Goal: Use online tool/utility: Utilize a website feature to perform a specific function

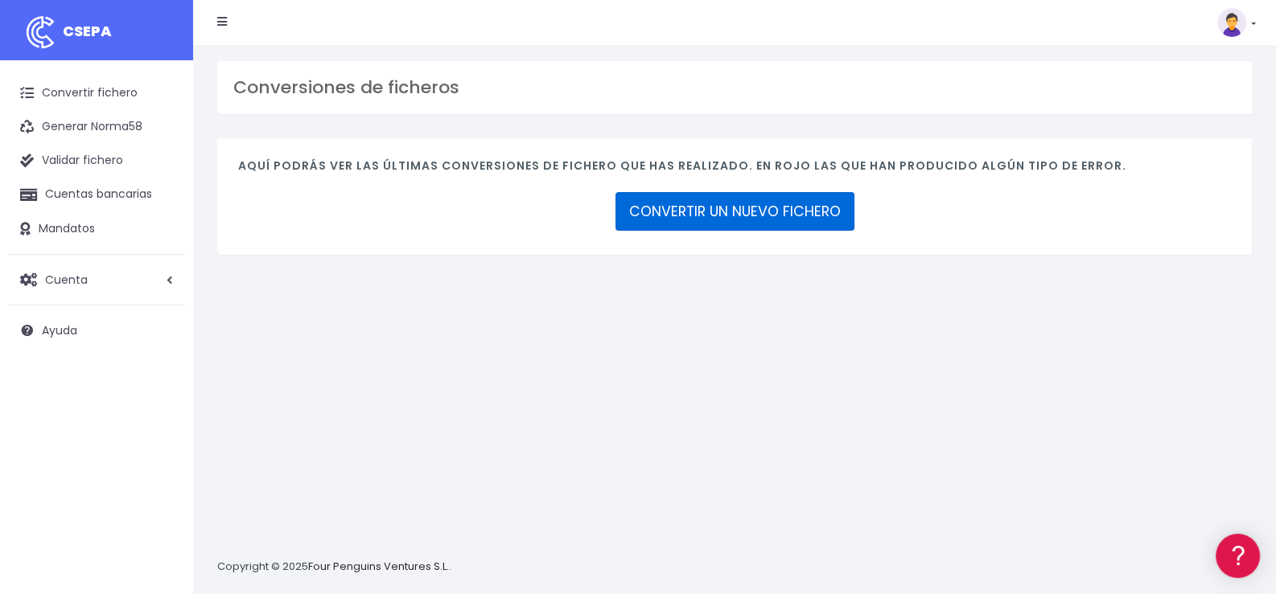
click at [733, 216] on link "CONVERTIR UN NUEVO FICHERO" at bounding box center [734, 211] width 239 height 39
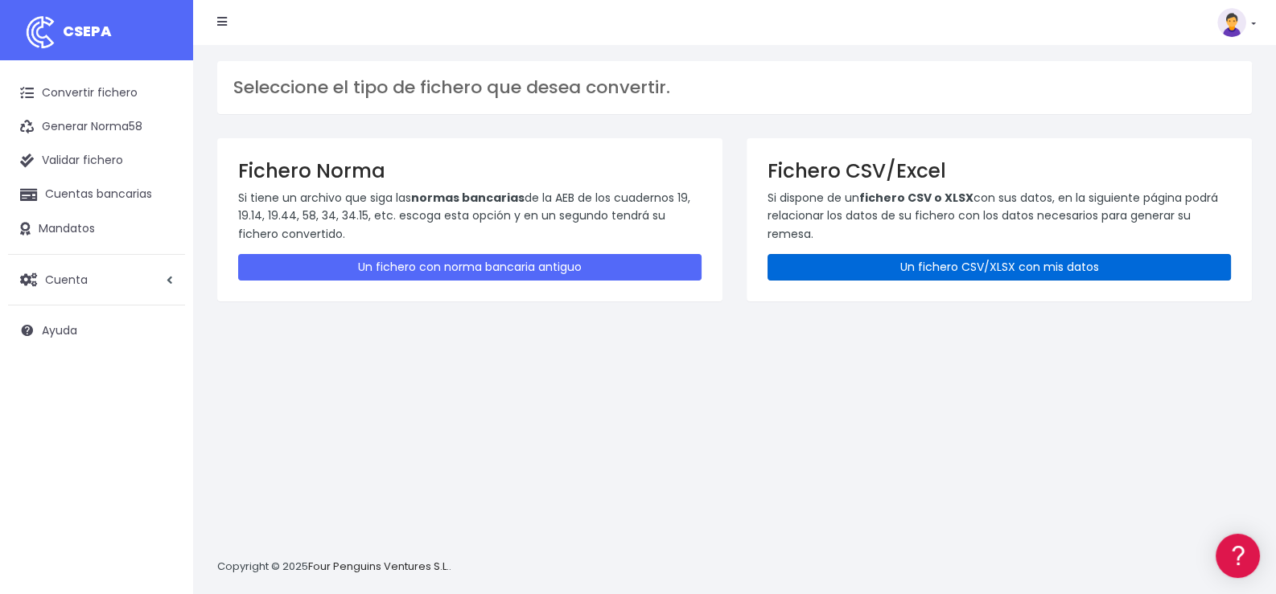
click at [1012, 265] on link "Un fichero CSV/XLSX con mis datos" at bounding box center [998, 267] width 463 height 27
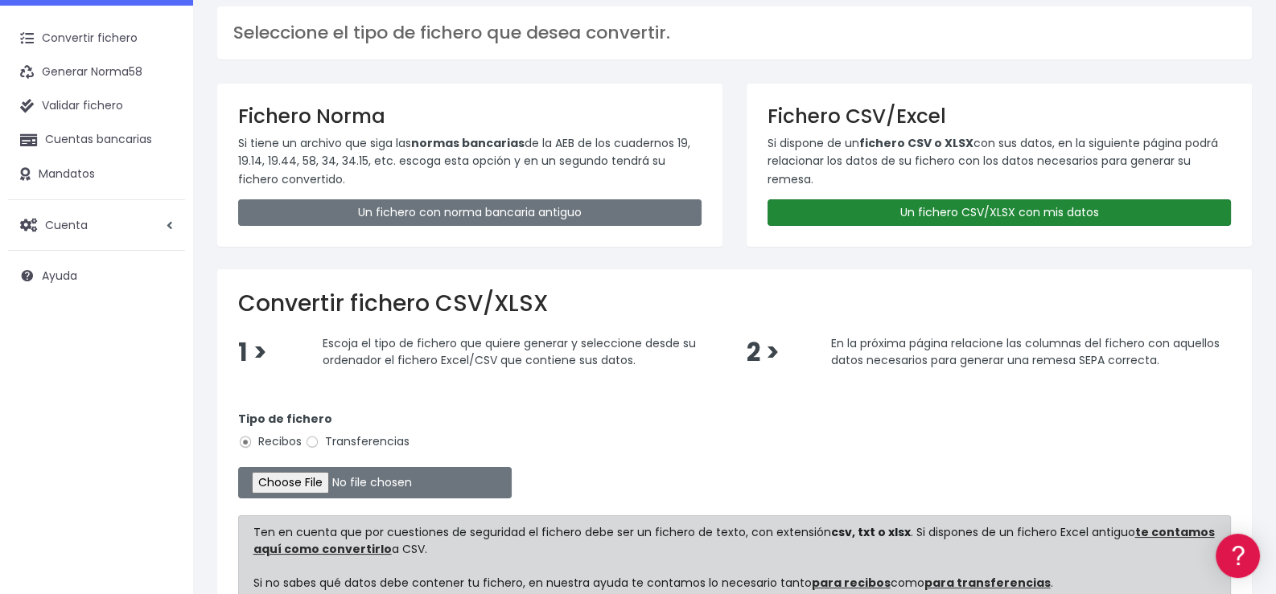
scroll to position [80, 0]
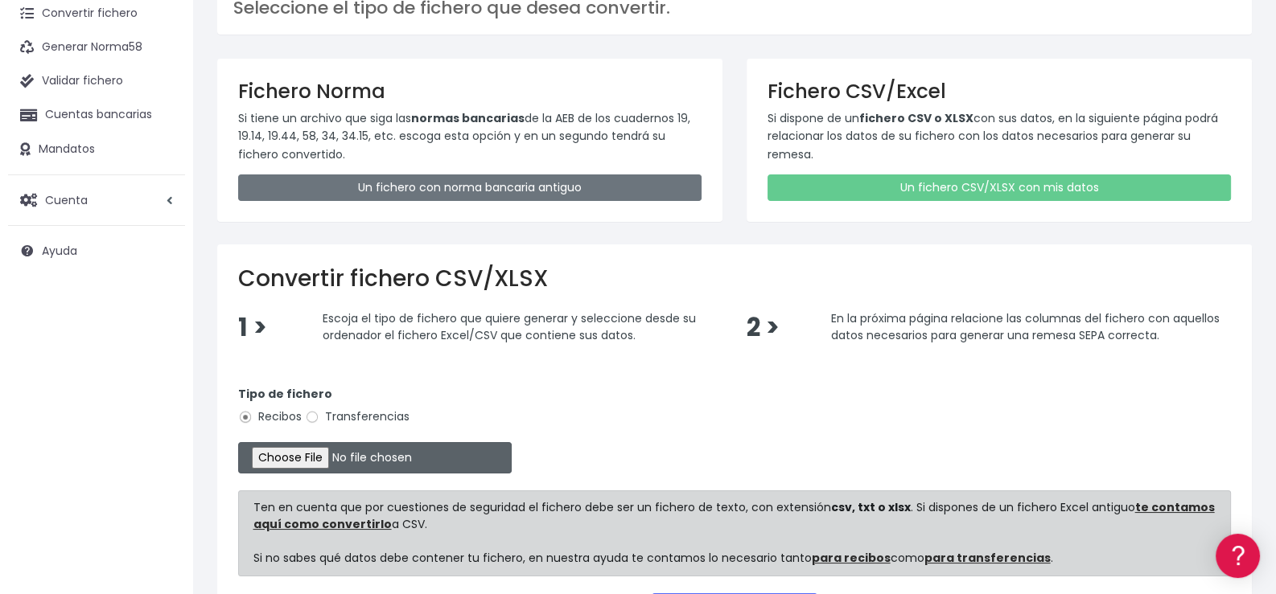
click at [318, 458] on input "file" at bounding box center [374, 457] width 273 height 31
type input "C:\fakepath\01 - Aeropuerto Septiembre.xlsx"
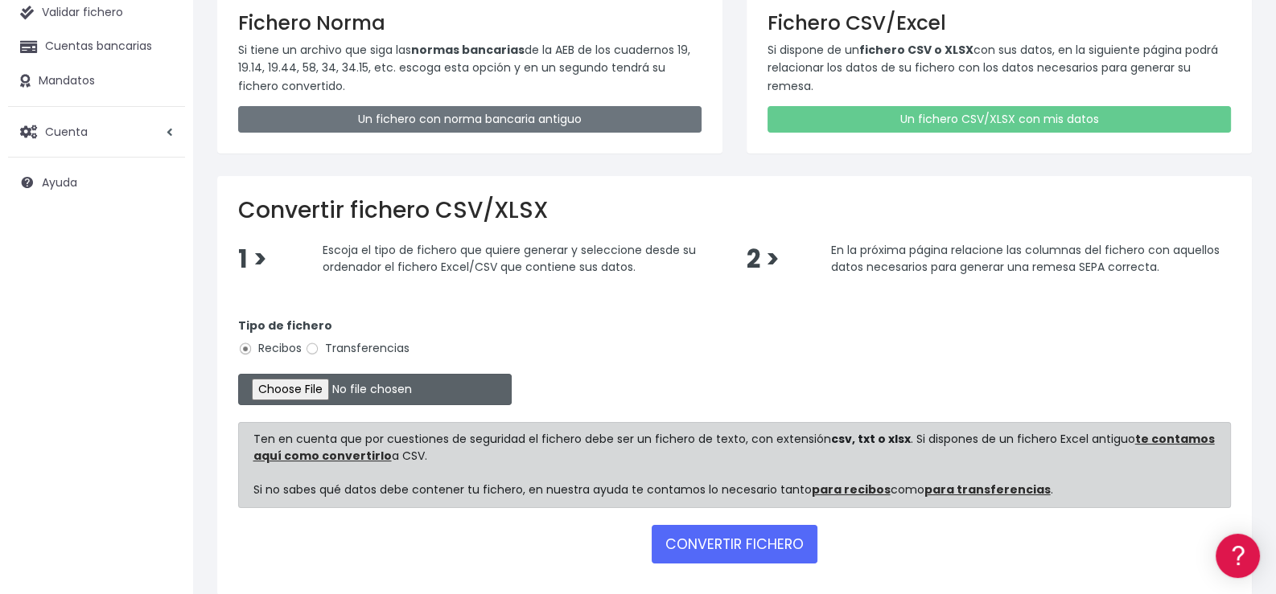
scroll to position [217, 0]
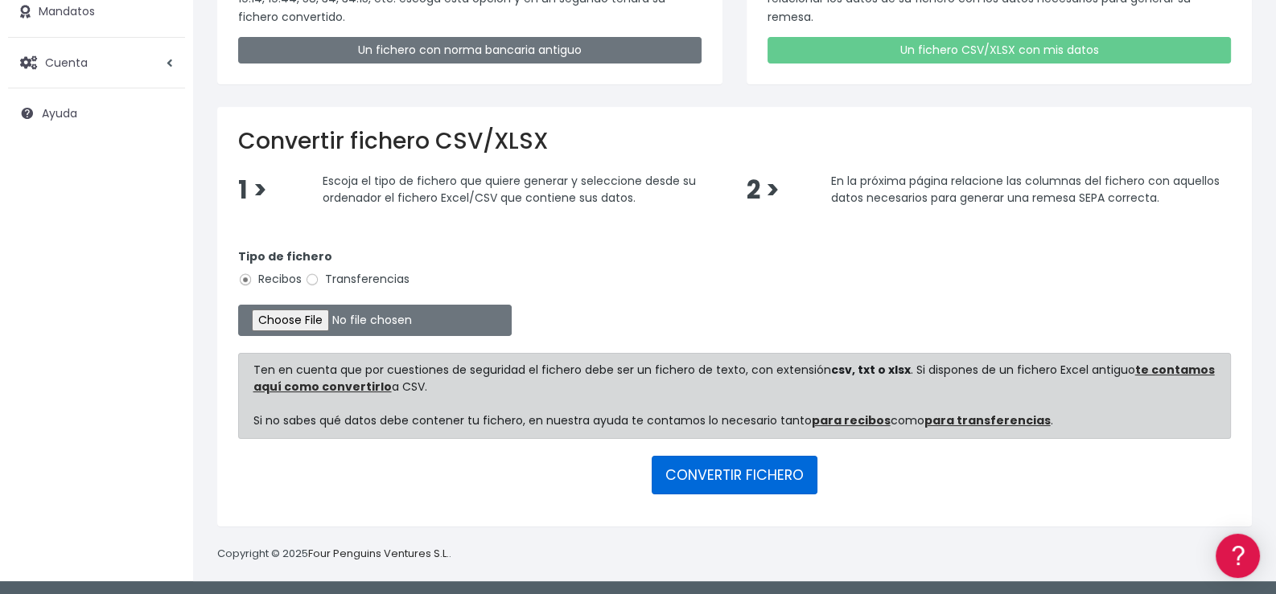
click at [745, 471] on button "CONVERTIR FICHERO" at bounding box center [735, 475] width 166 height 39
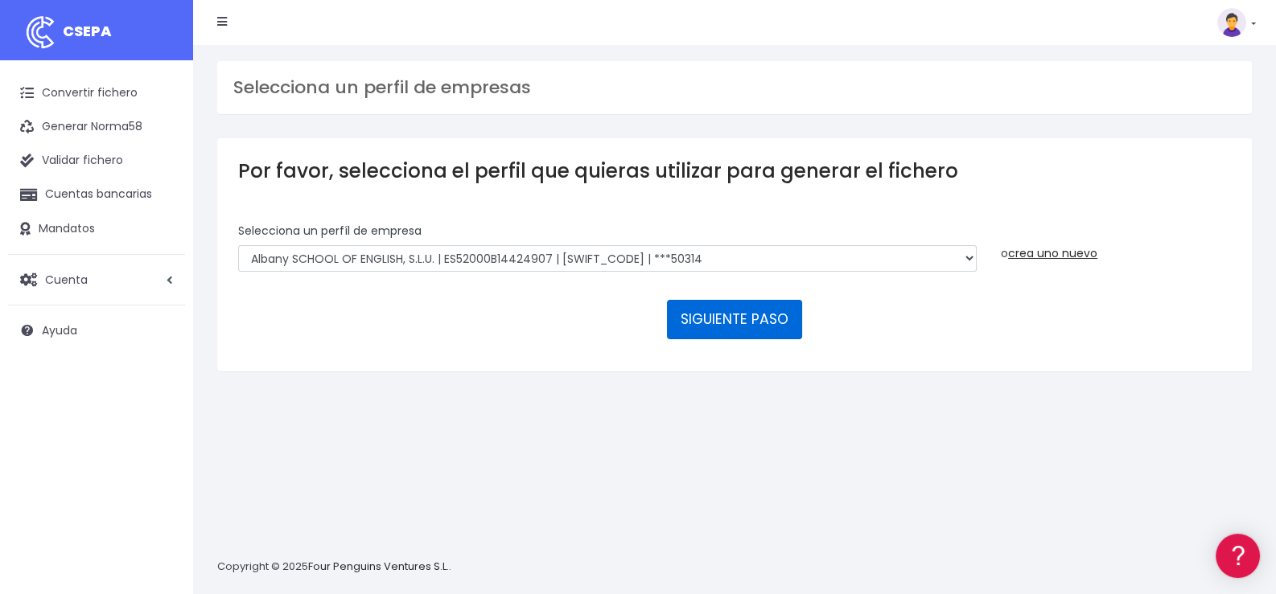
click at [749, 318] on button "SIGUIENTE PASO" at bounding box center [734, 319] width 135 height 39
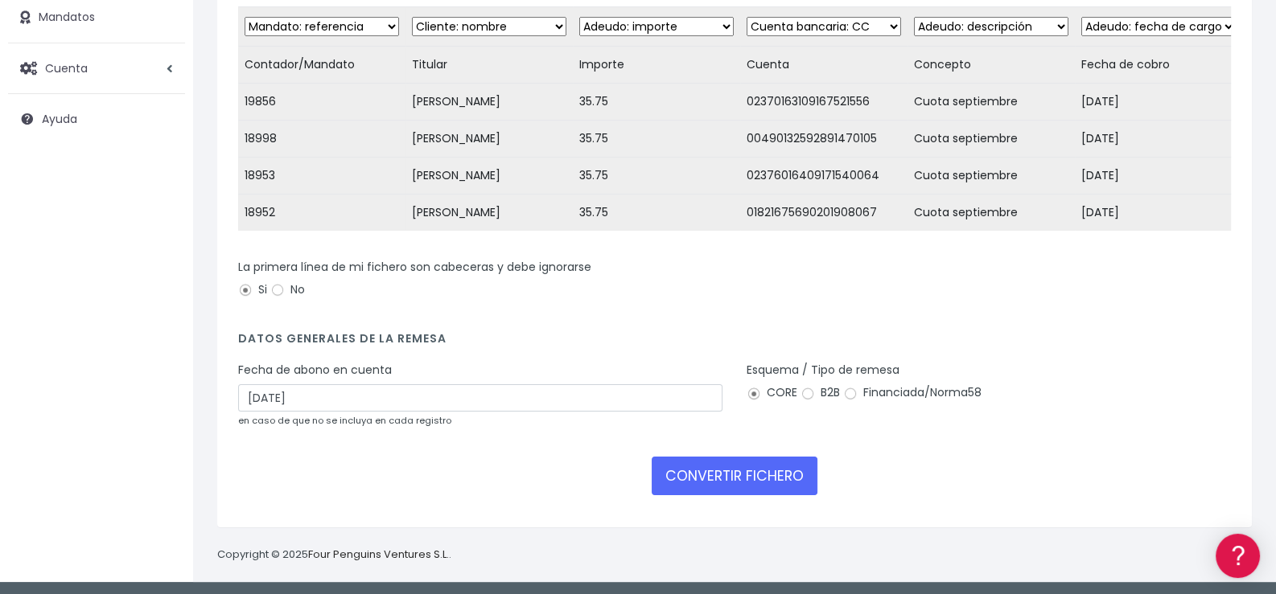
scroll to position [241, 0]
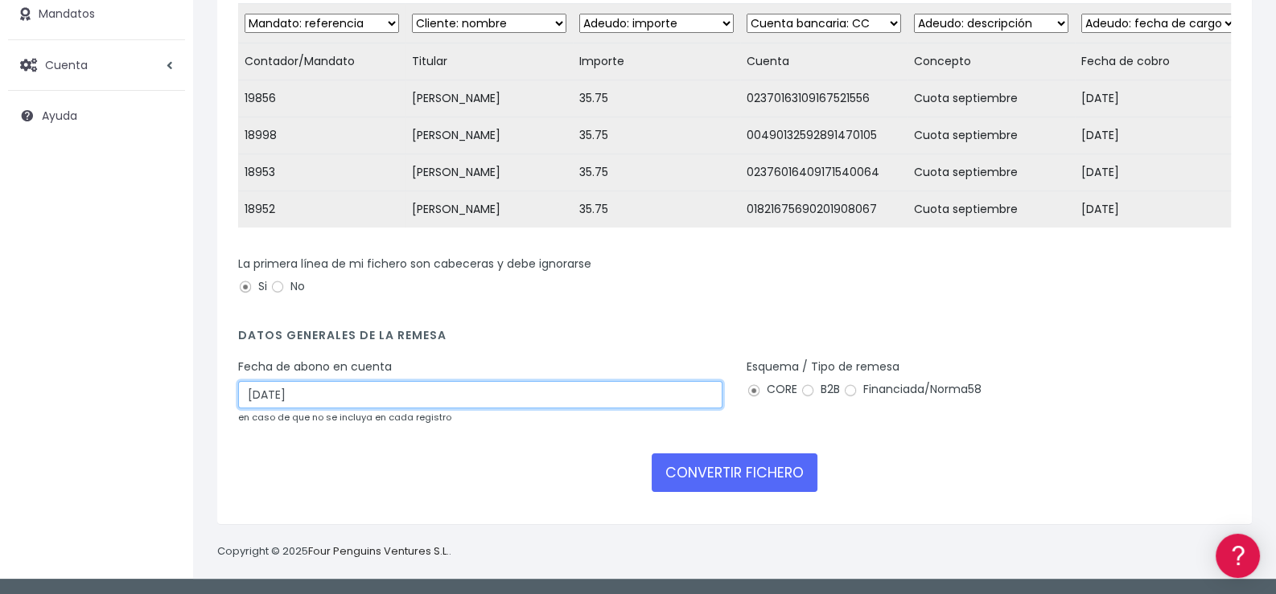
click at [360, 394] on input "24/09/2025" at bounding box center [480, 394] width 484 height 27
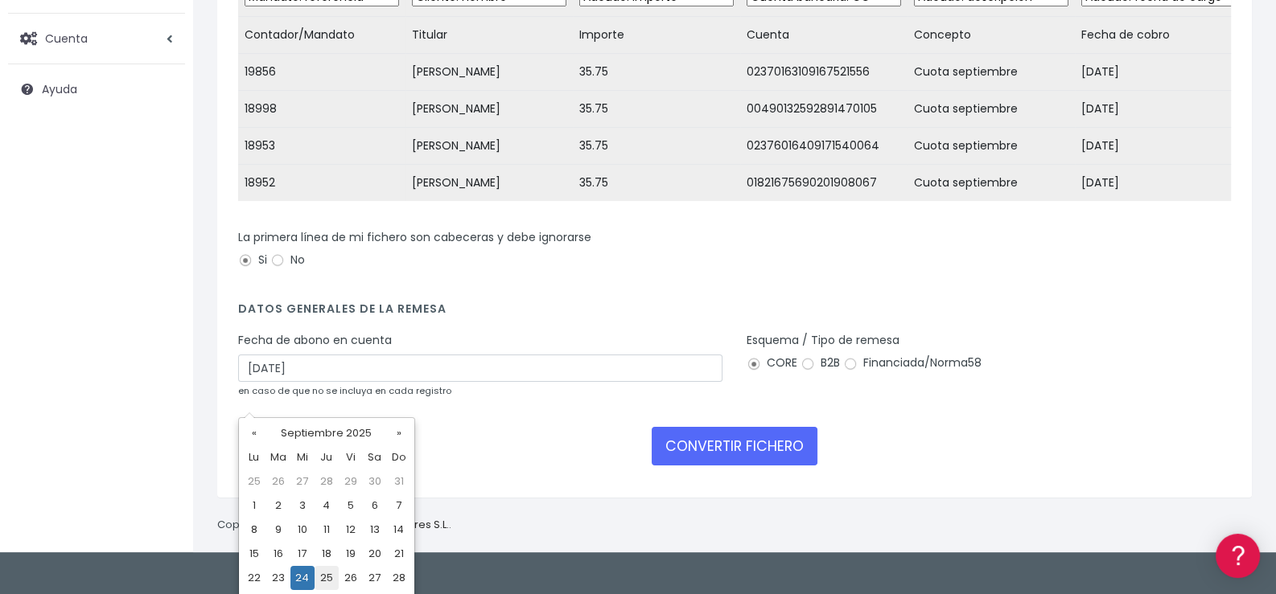
click at [324, 579] on td "25" at bounding box center [326, 578] width 24 height 24
type input "25/09/2025"
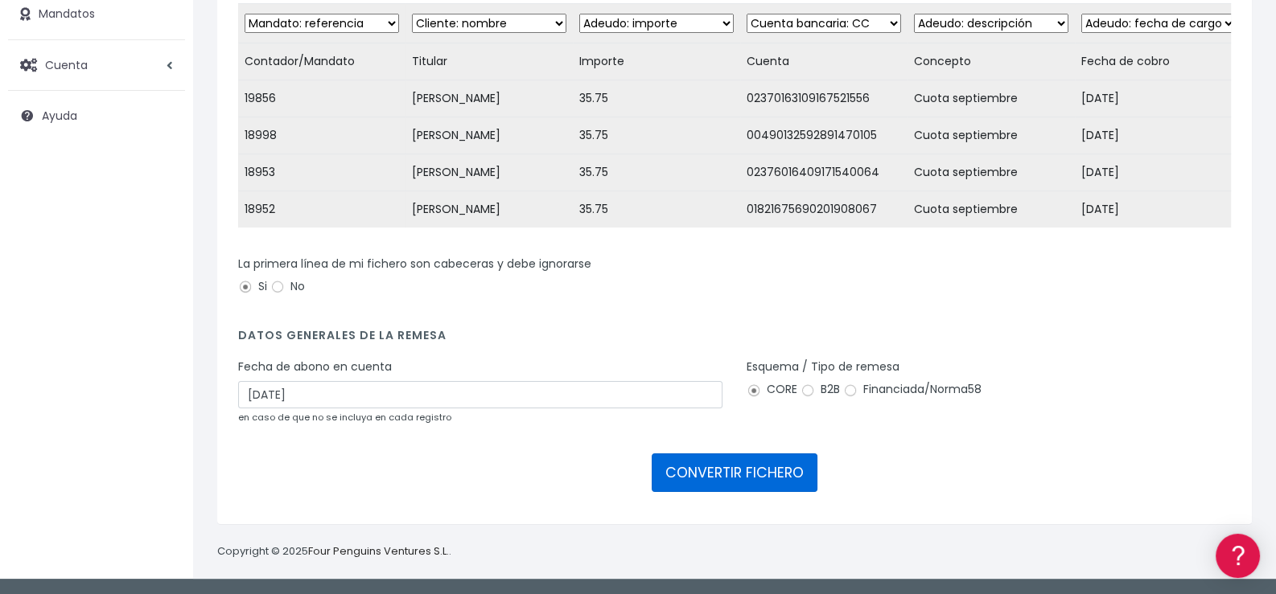
click at [749, 470] on button "CONVERTIR FICHERO" at bounding box center [735, 473] width 166 height 39
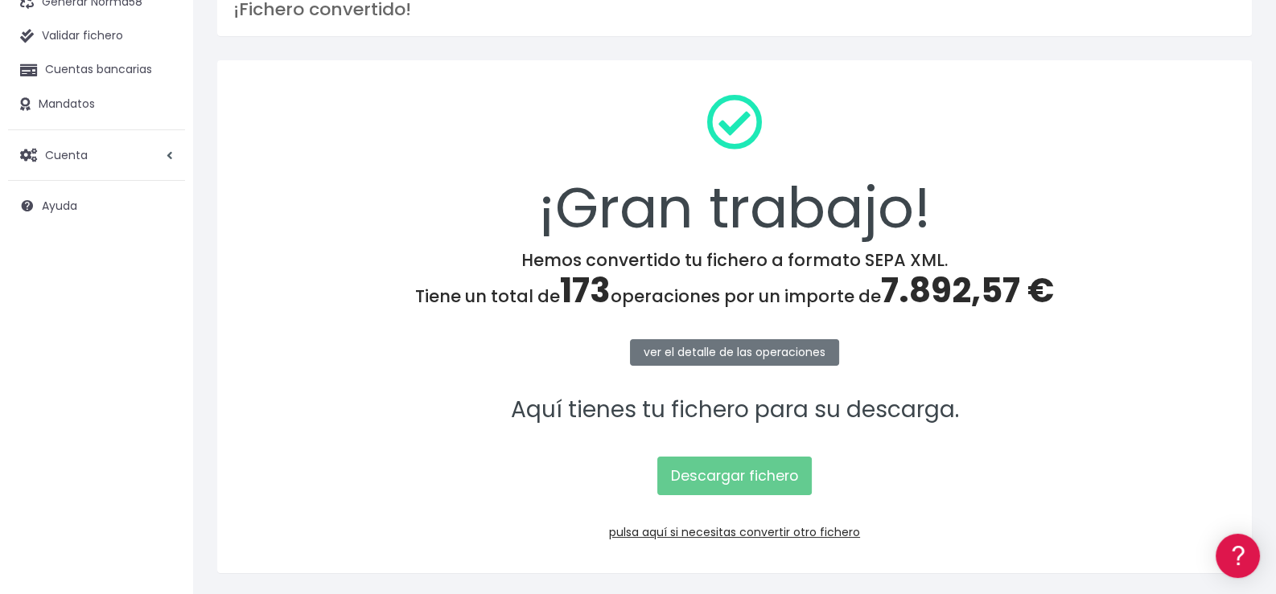
scroll to position [172, 0]
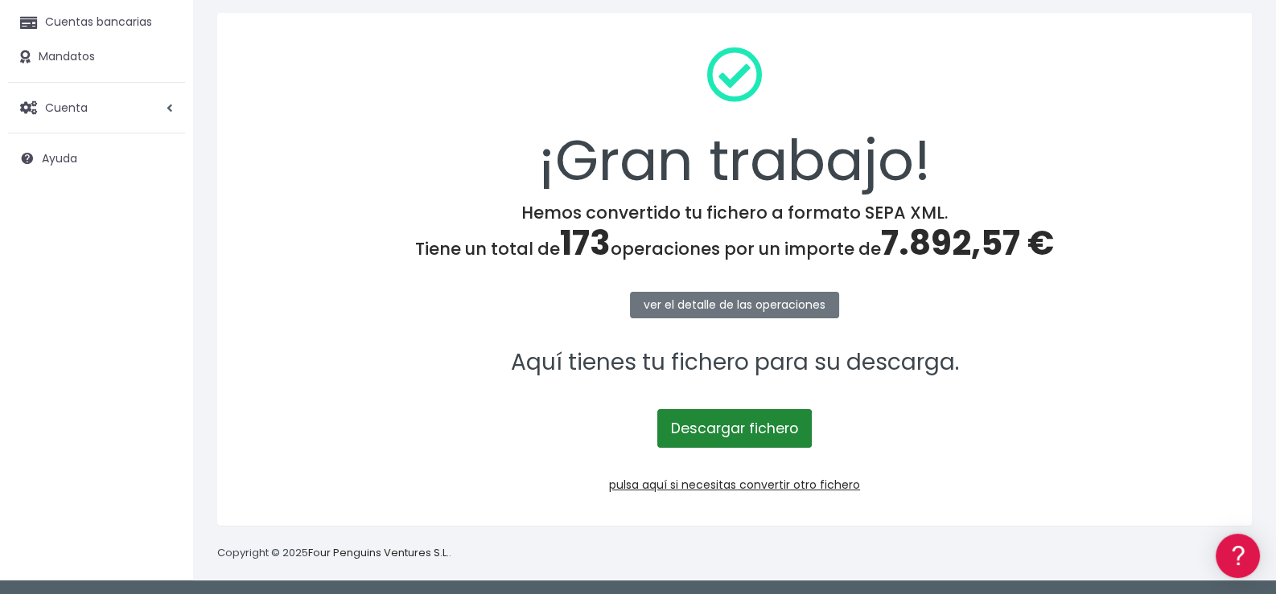
click at [744, 425] on link "Descargar fichero" at bounding box center [734, 428] width 154 height 39
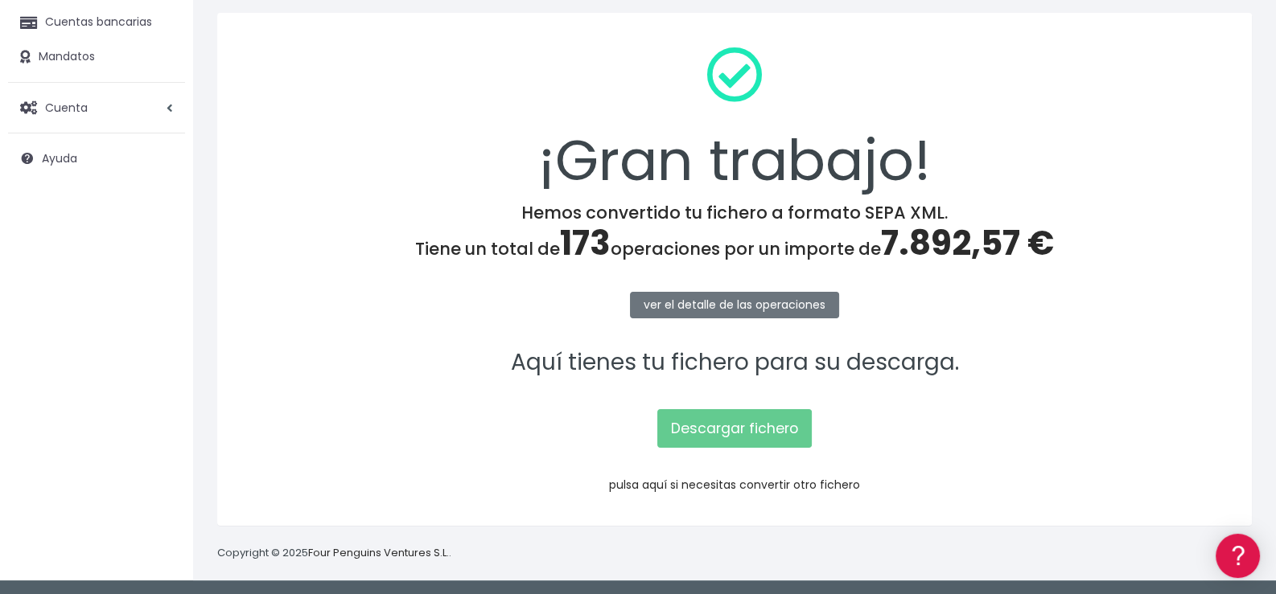
click at [767, 486] on link "pulsa aquí si necesitas convertir otro fichero" at bounding box center [734, 485] width 251 height 16
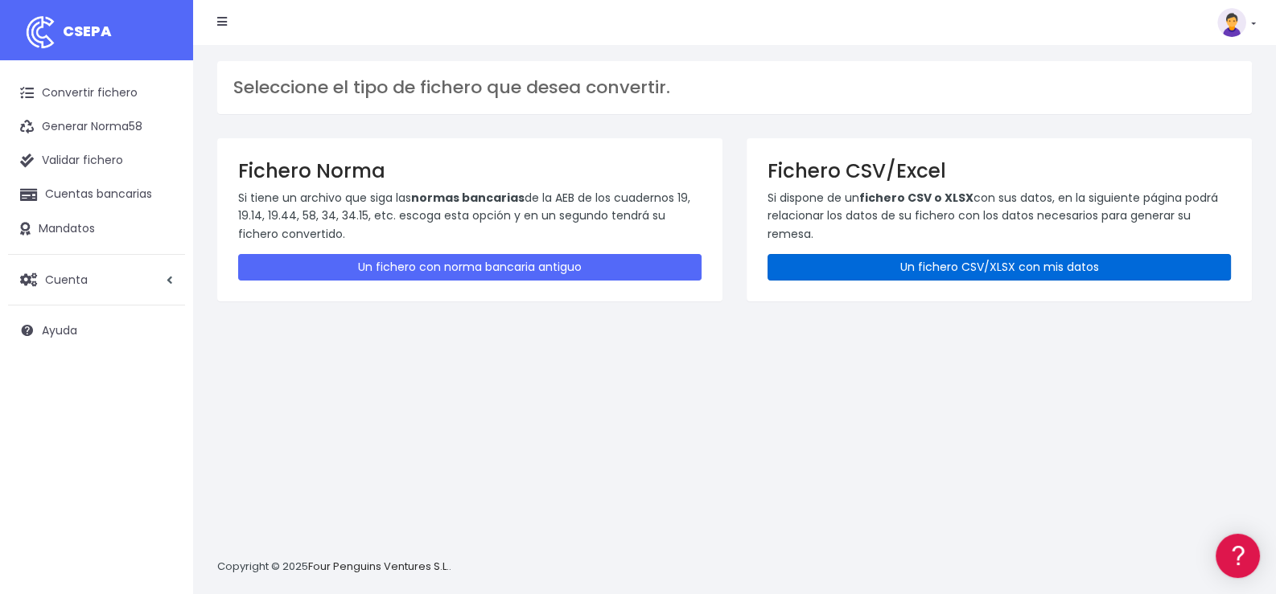
click at [1010, 261] on link "Un fichero CSV/XLSX con mis datos" at bounding box center [998, 267] width 463 height 27
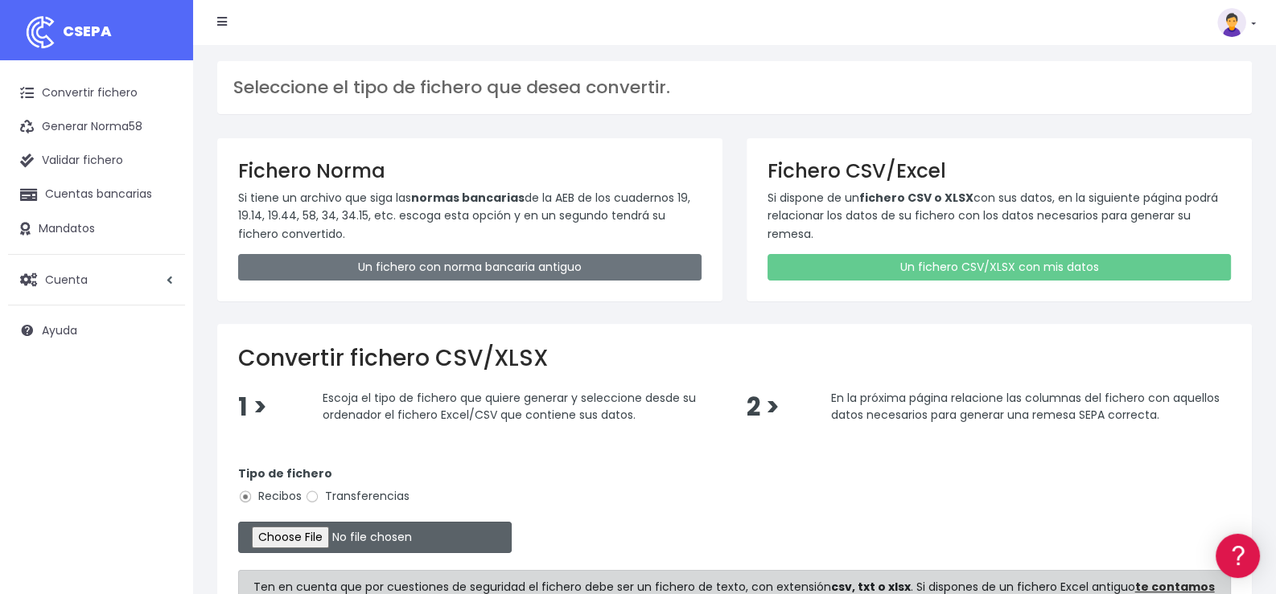
click at [294, 539] on input "file" at bounding box center [374, 537] width 273 height 31
type input "C:\fakepath\02 - Zoco Septiembre.xlsx"
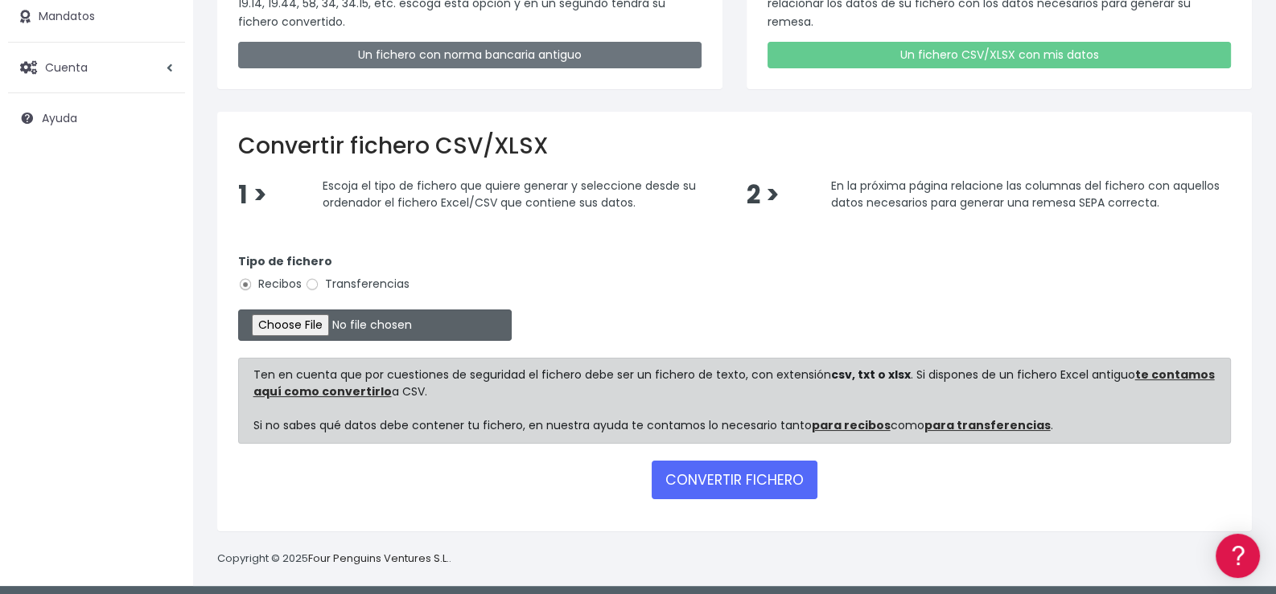
scroll to position [217, 0]
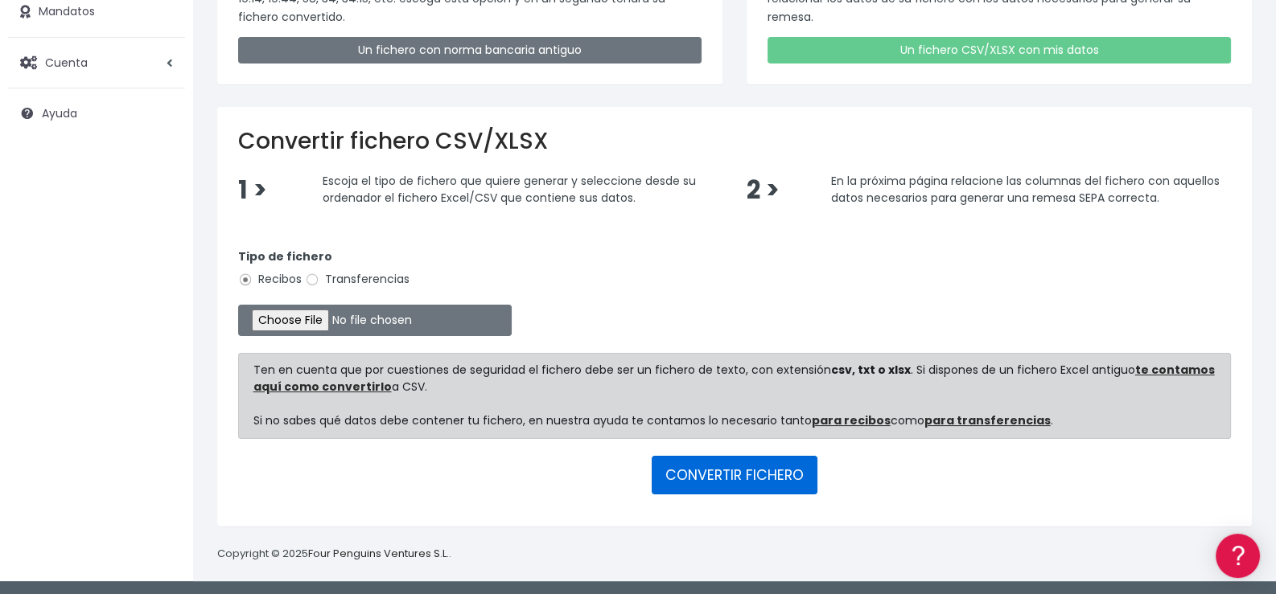
click at [709, 472] on button "CONVERTIR FICHERO" at bounding box center [735, 475] width 166 height 39
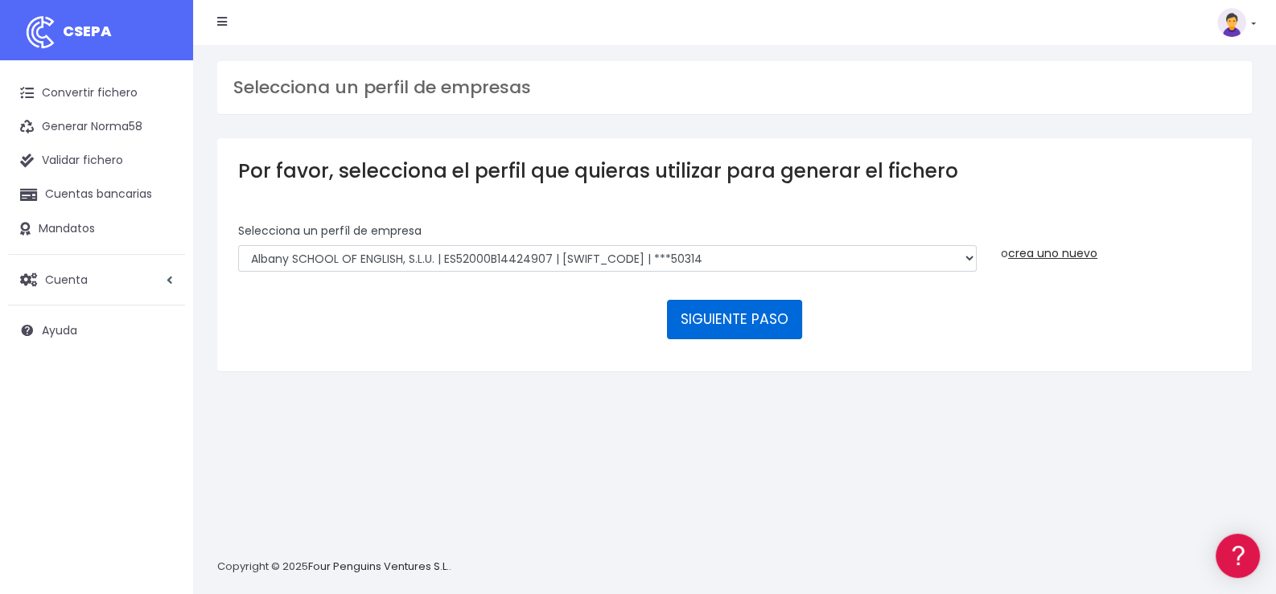
click at [722, 319] on button "SIGUIENTE PASO" at bounding box center [734, 319] width 135 height 39
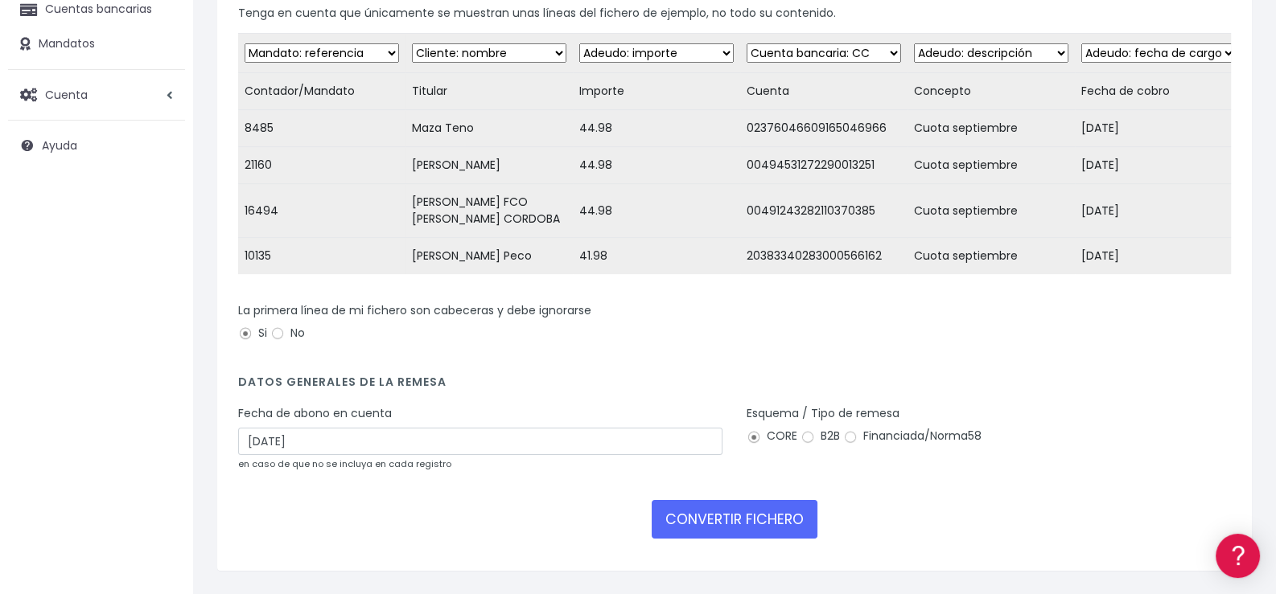
scroll to position [224, 0]
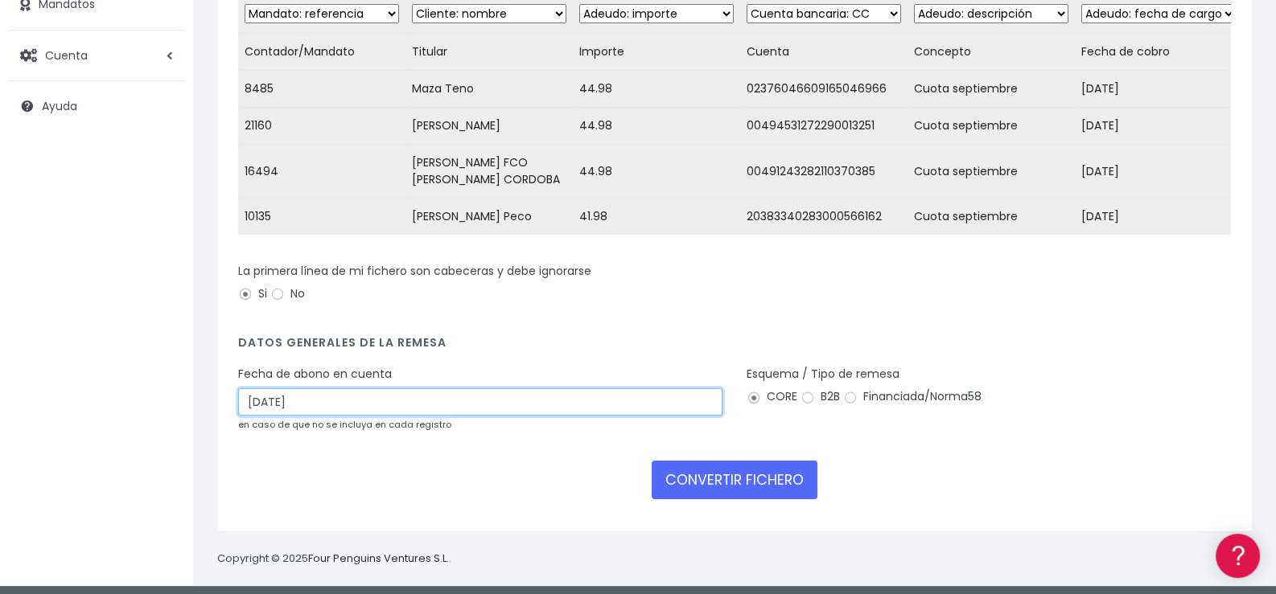
click at [448, 402] on input "[DATE]" at bounding box center [480, 401] width 484 height 27
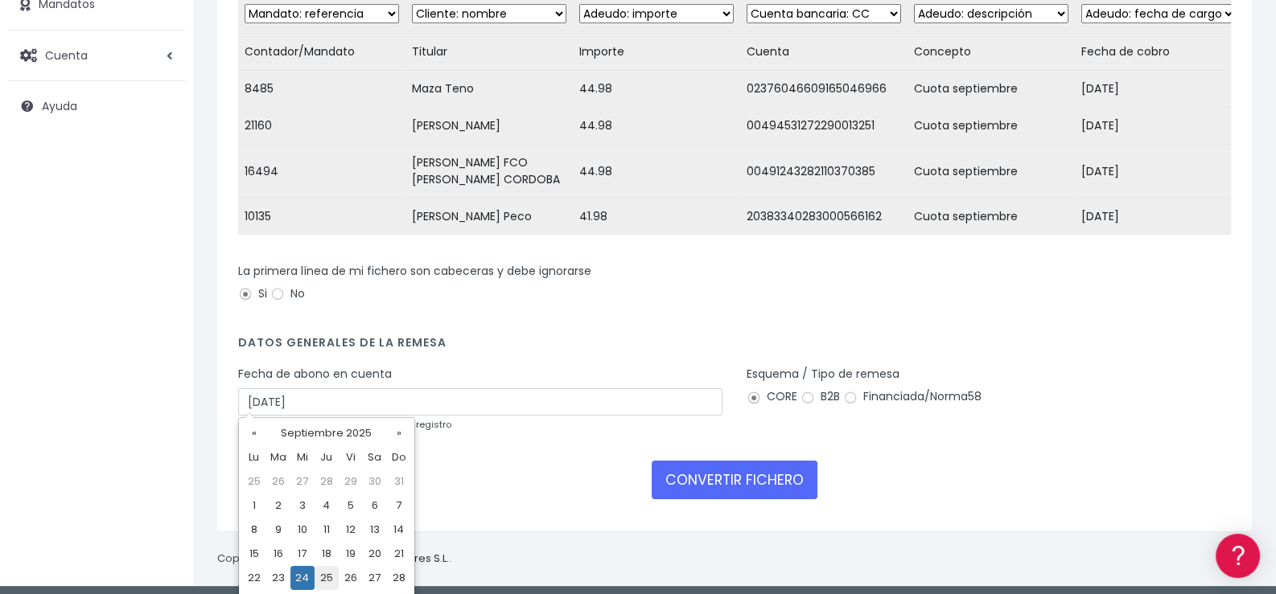
click at [323, 577] on td "25" at bounding box center [326, 578] width 24 height 24
type input "[DATE]"
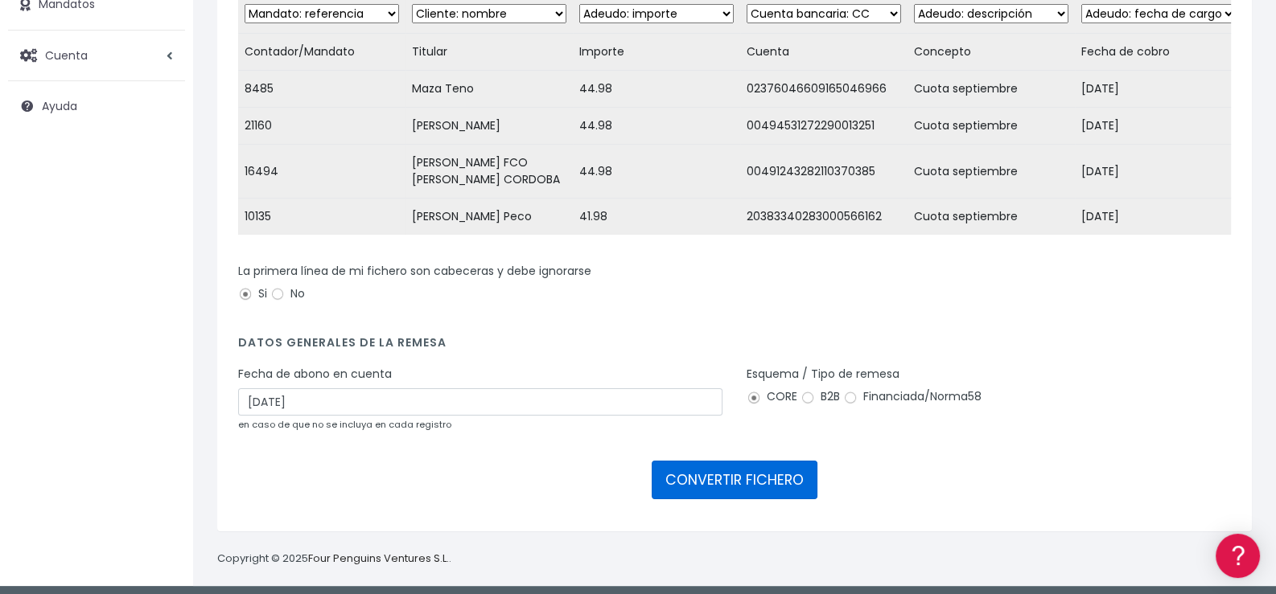
click at [719, 470] on button "CONVERTIR FICHERO" at bounding box center [735, 480] width 166 height 39
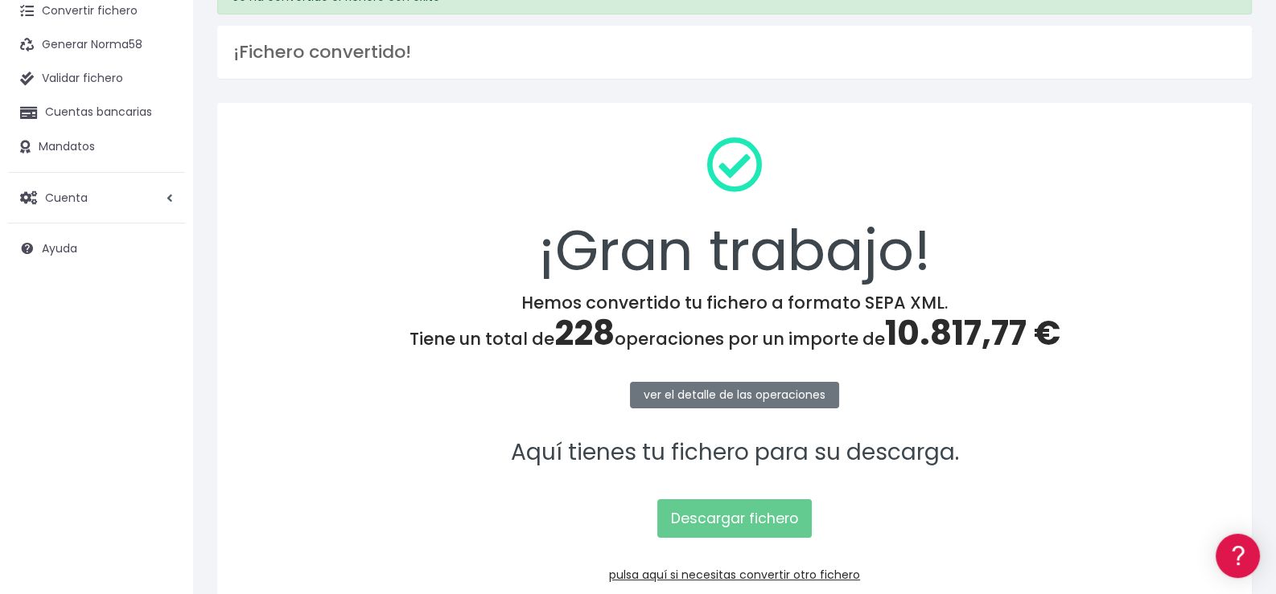
scroll to position [172, 0]
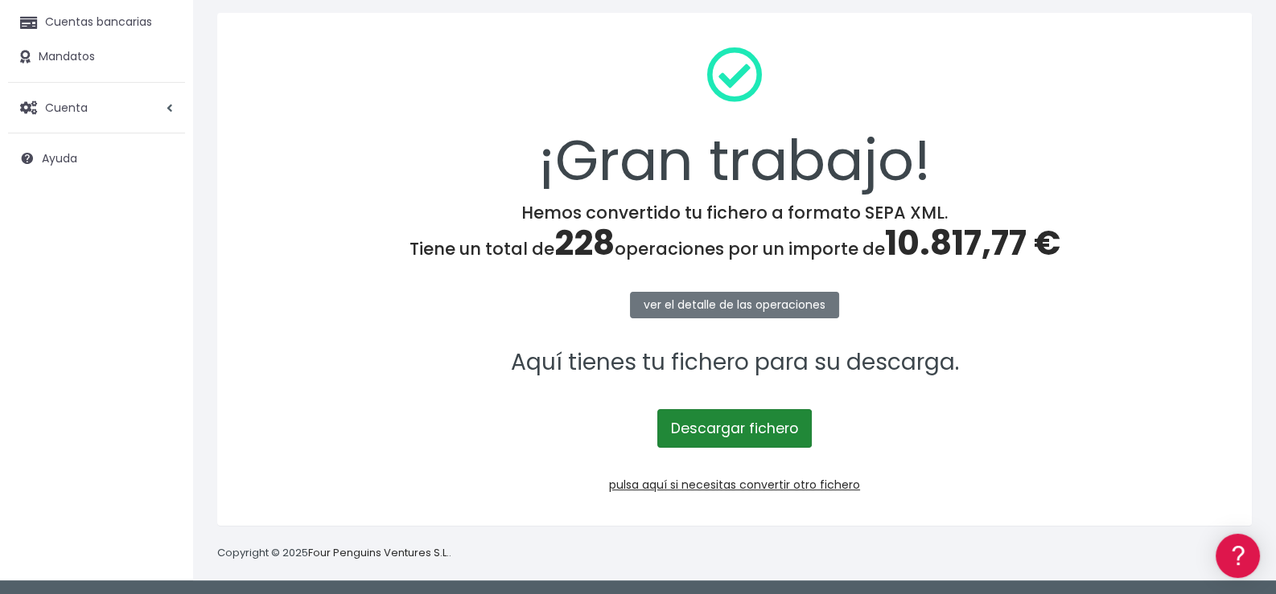
click at [743, 430] on link "Descargar fichero" at bounding box center [734, 428] width 154 height 39
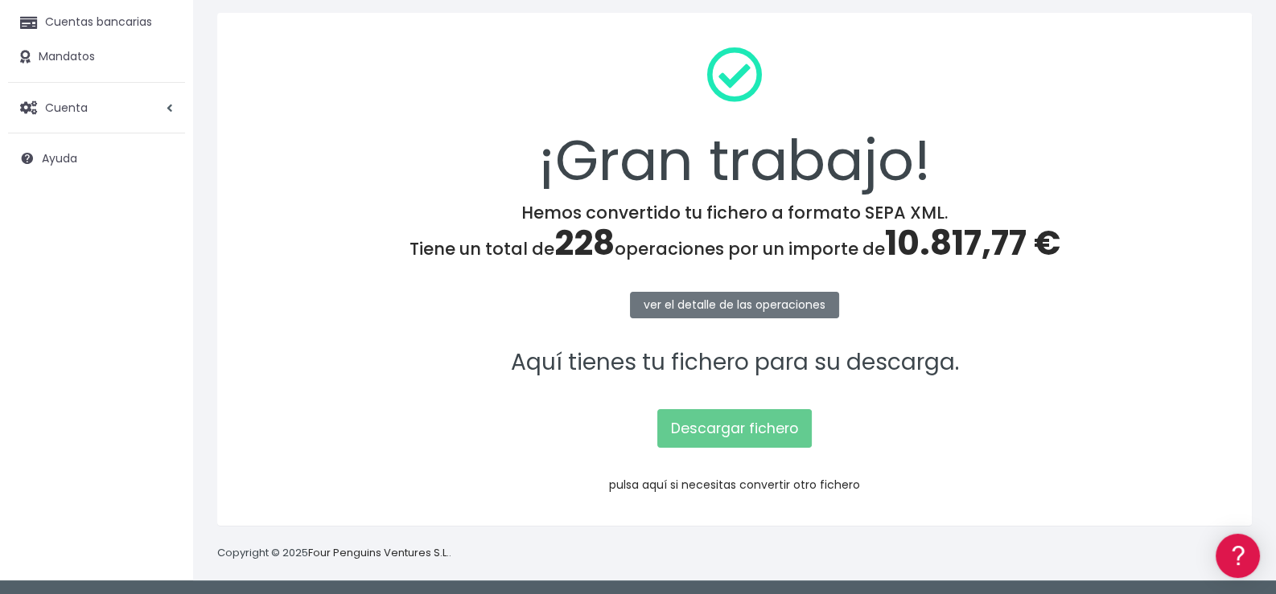
click at [769, 483] on link "pulsa aquí si necesitas convertir otro fichero" at bounding box center [734, 485] width 251 height 16
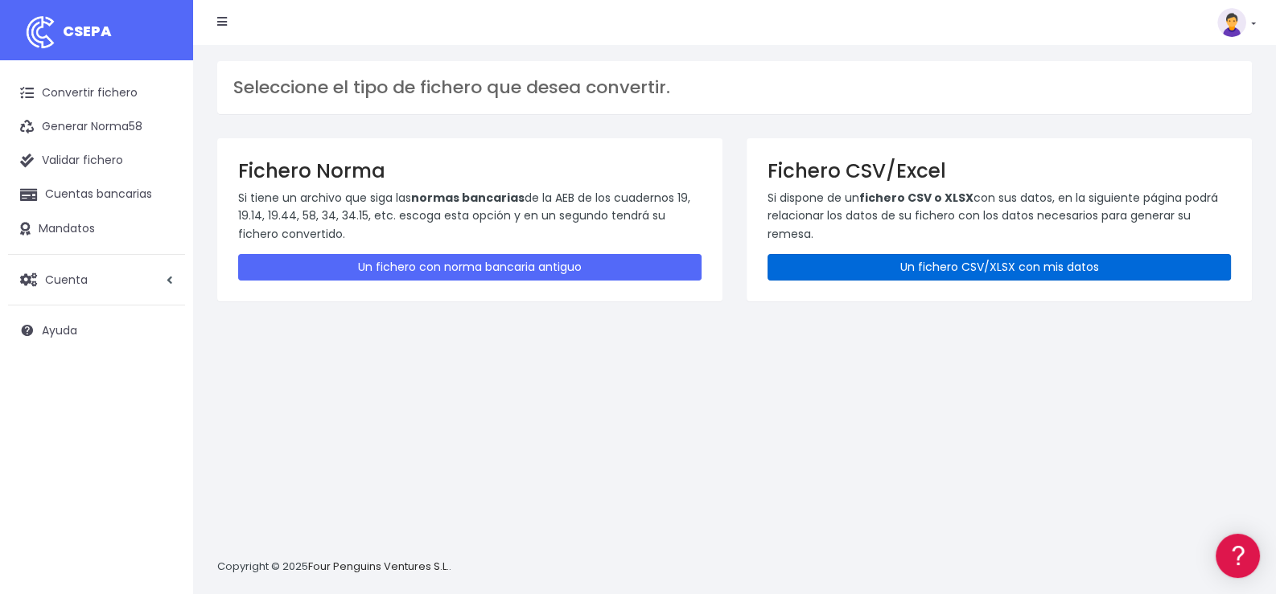
click at [976, 269] on link "Un fichero CSV/XLSX con mis datos" at bounding box center [998, 267] width 463 height 27
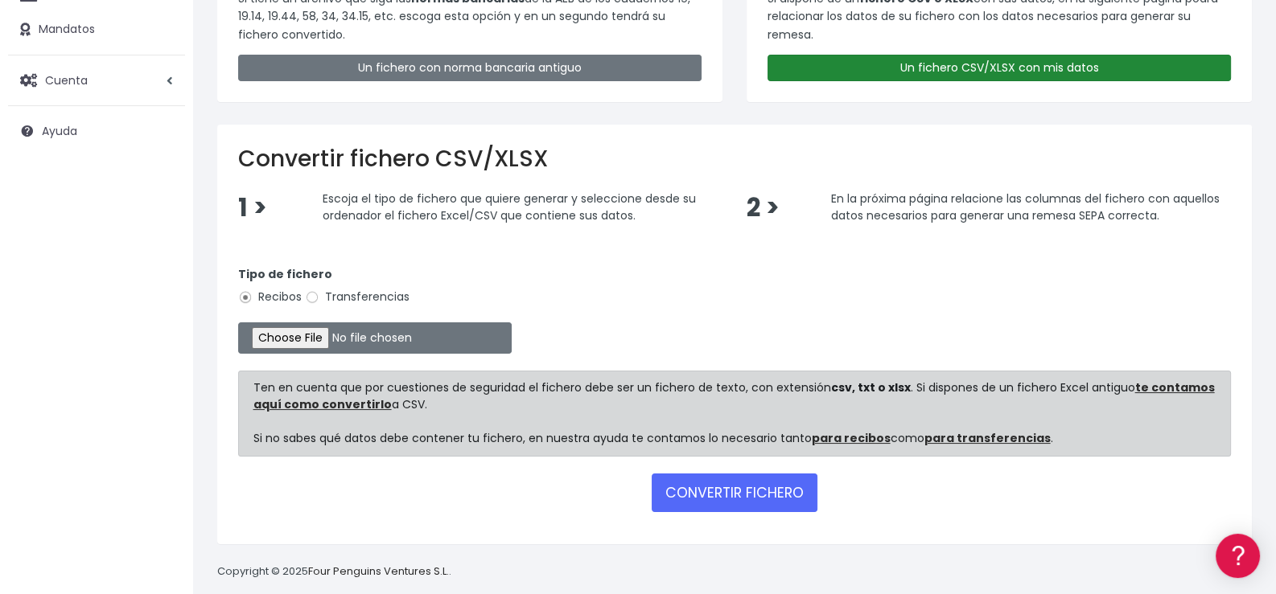
scroll to position [217, 0]
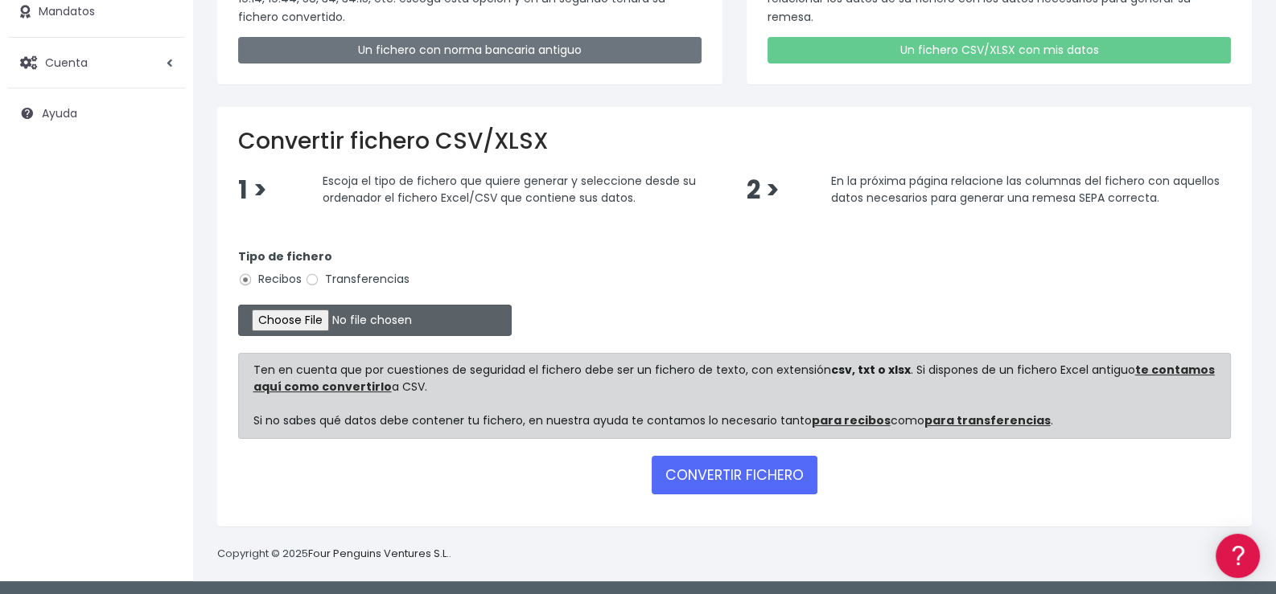
click at [345, 314] on input "file" at bounding box center [374, 320] width 273 height 31
type input "C:\fakepath\03 - Calasancio Septiembre.xlsx"
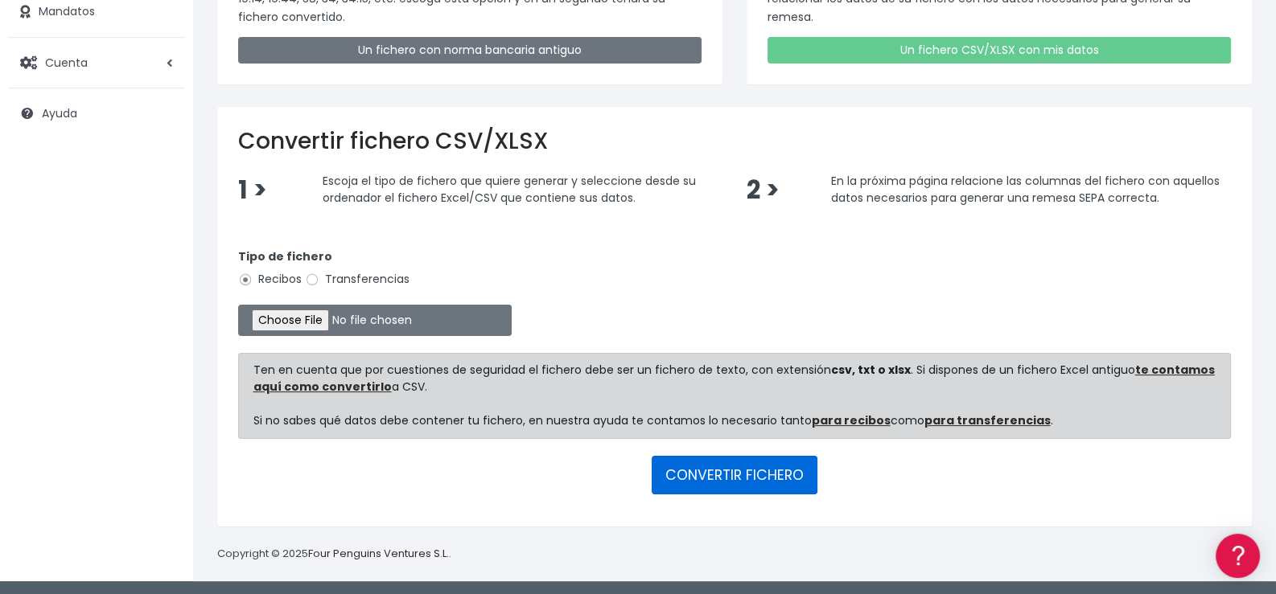
click at [736, 477] on button "CONVERTIR FICHERO" at bounding box center [735, 475] width 166 height 39
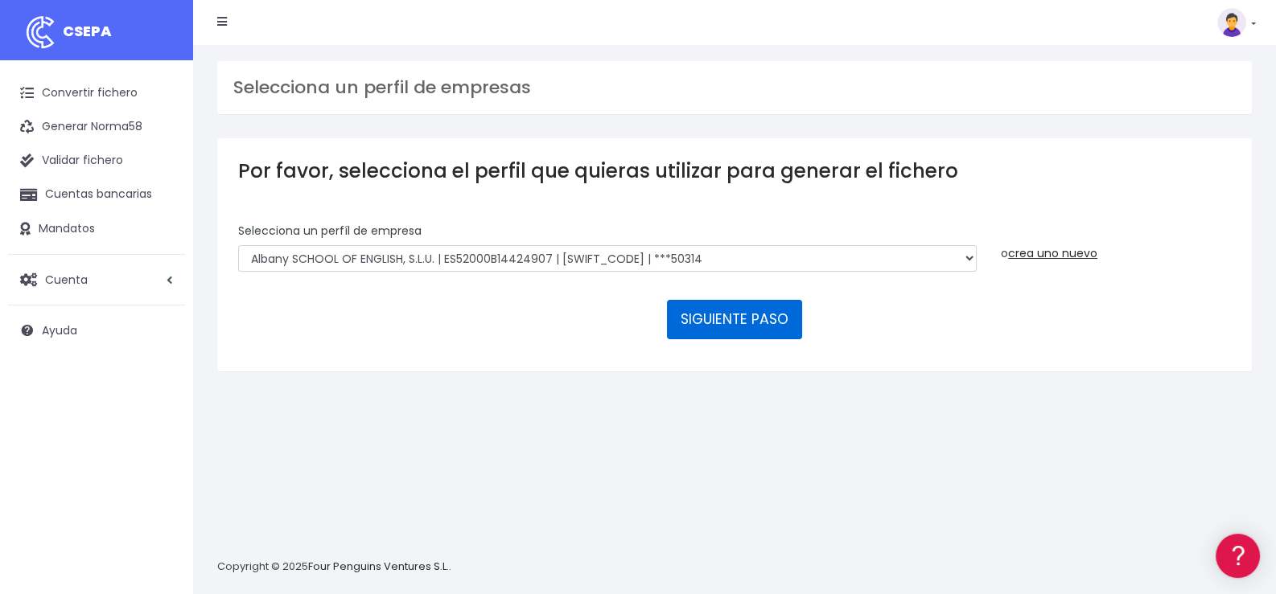
click at [725, 316] on button "SIGUIENTE PASO" at bounding box center [734, 319] width 135 height 39
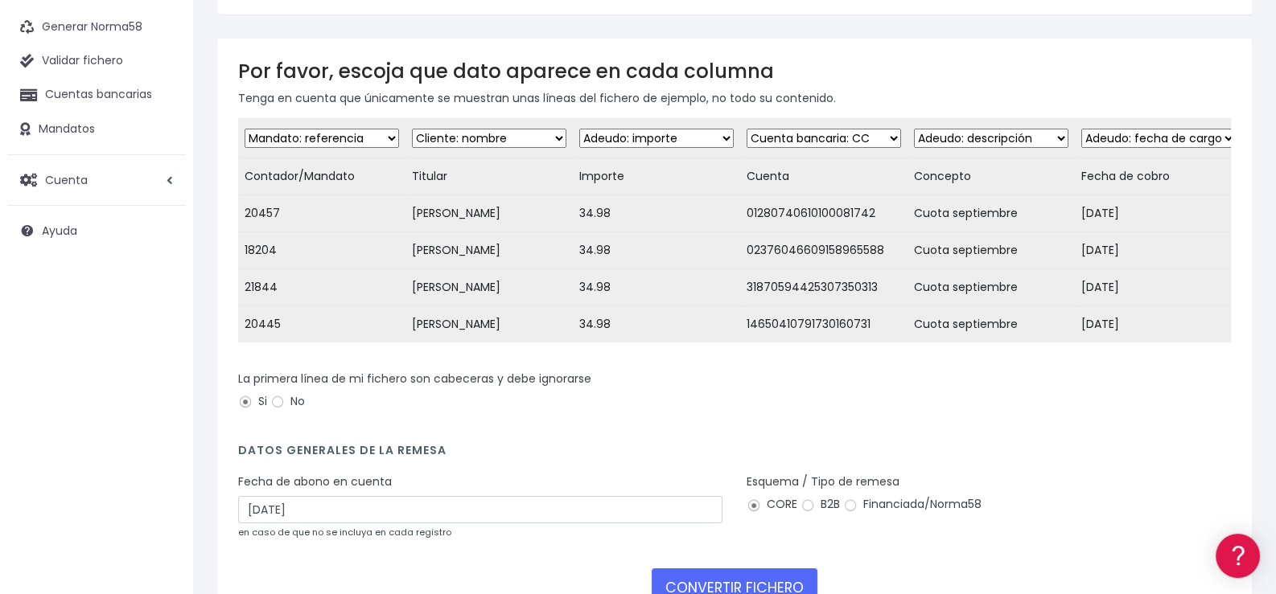
scroll to position [224, 0]
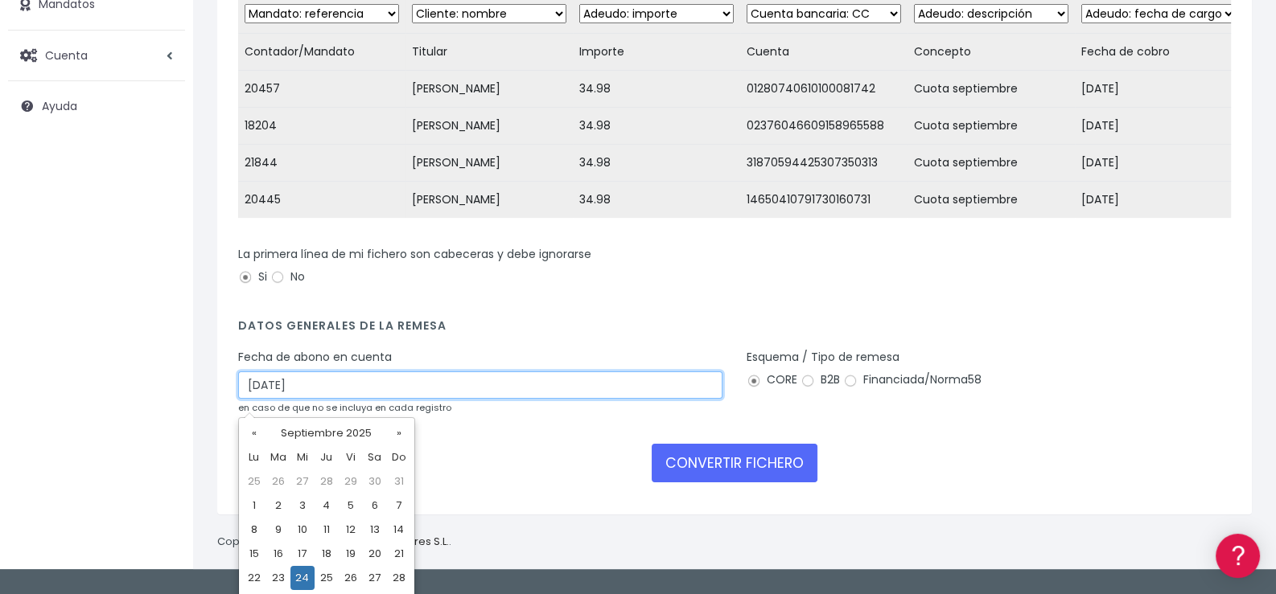
click at [508, 395] on input "24/09/2025" at bounding box center [480, 385] width 484 height 27
click at [331, 577] on td "25" at bounding box center [326, 578] width 24 height 24
type input "25/09/2025"
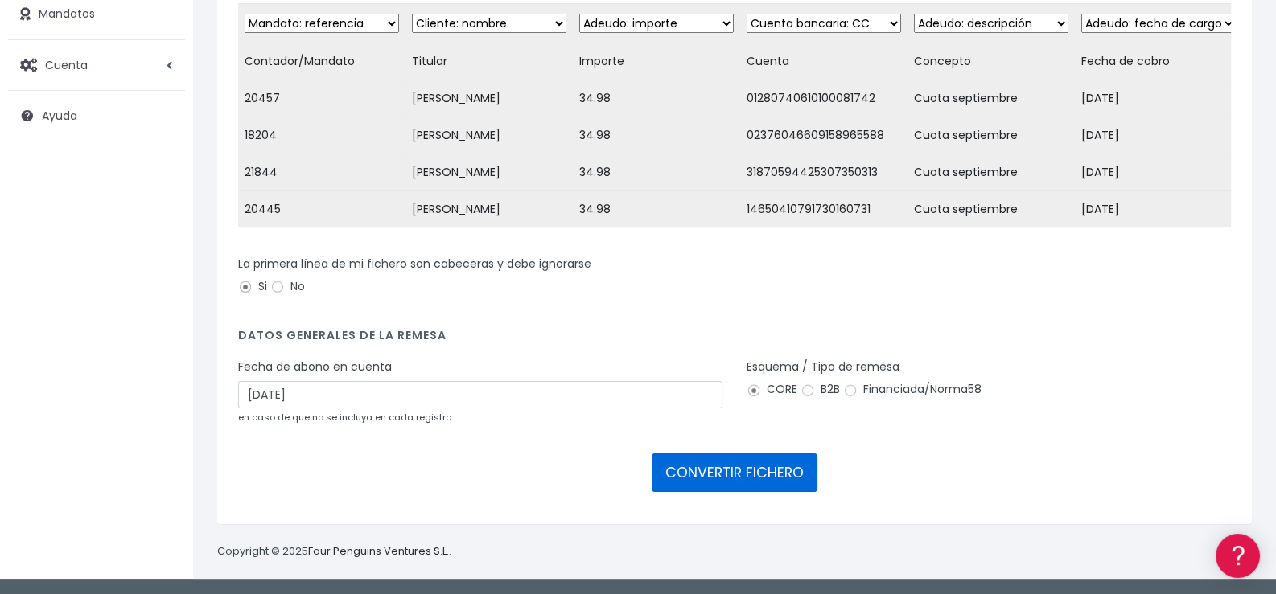
click at [772, 472] on button "CONVERTIR FICHERO" at bounding box center [735, 473] width 166 height 39
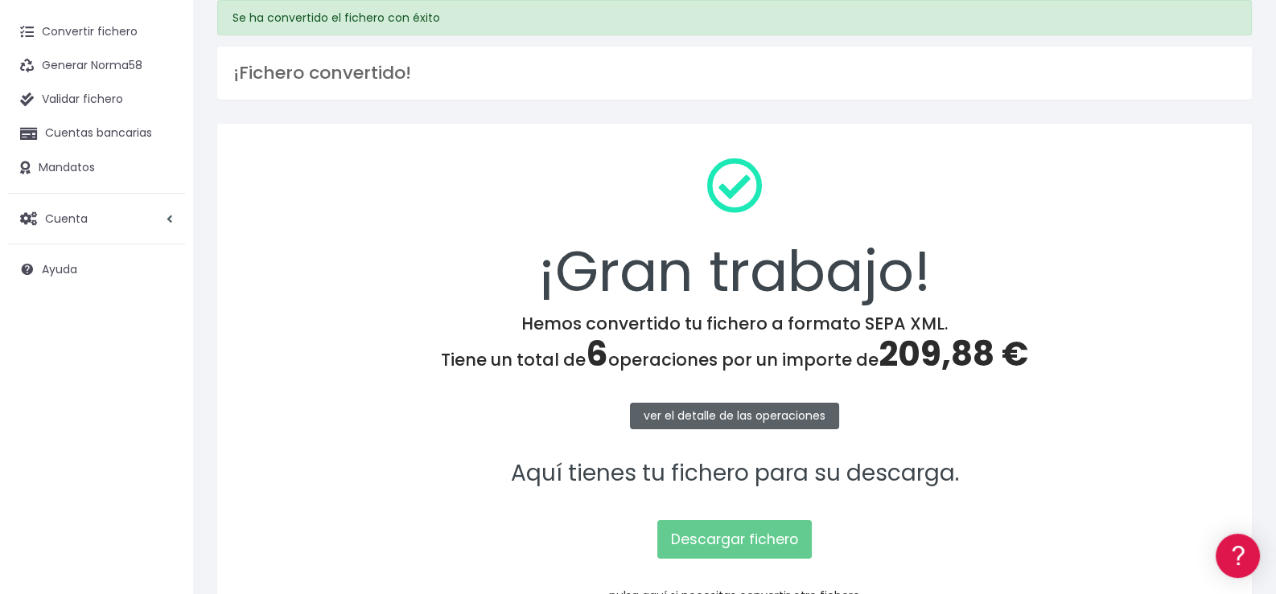
scroll to position [160, 0]
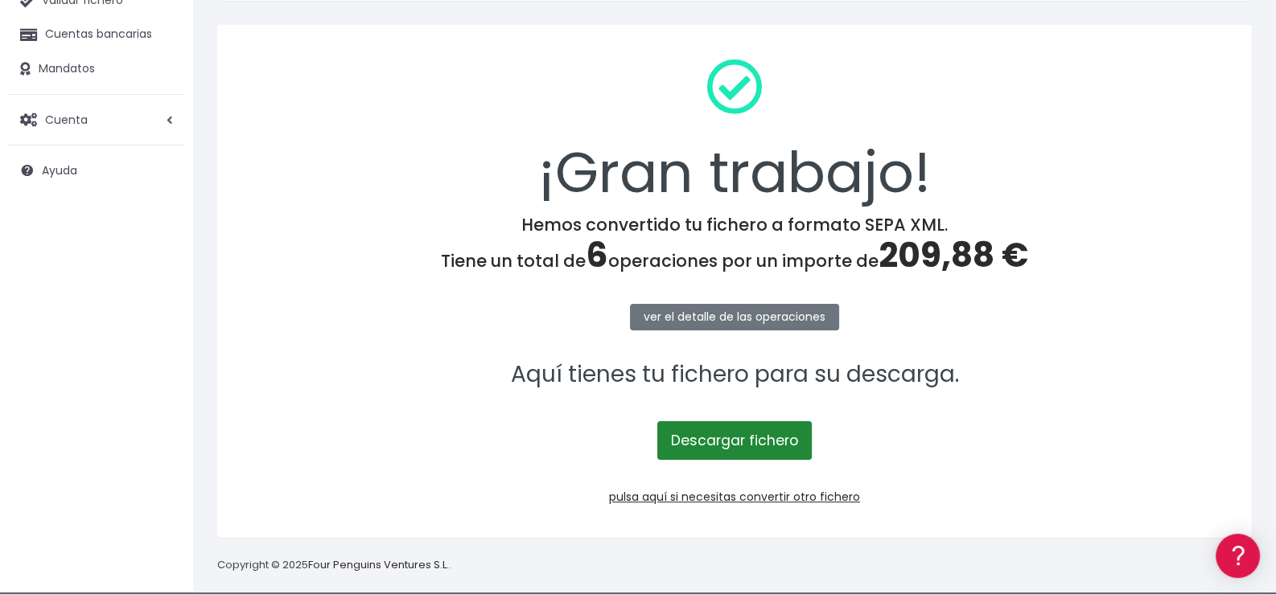
click at [734, 438] on link "Descargar fichero" at bounding box center [734, 440] width 154 height 39
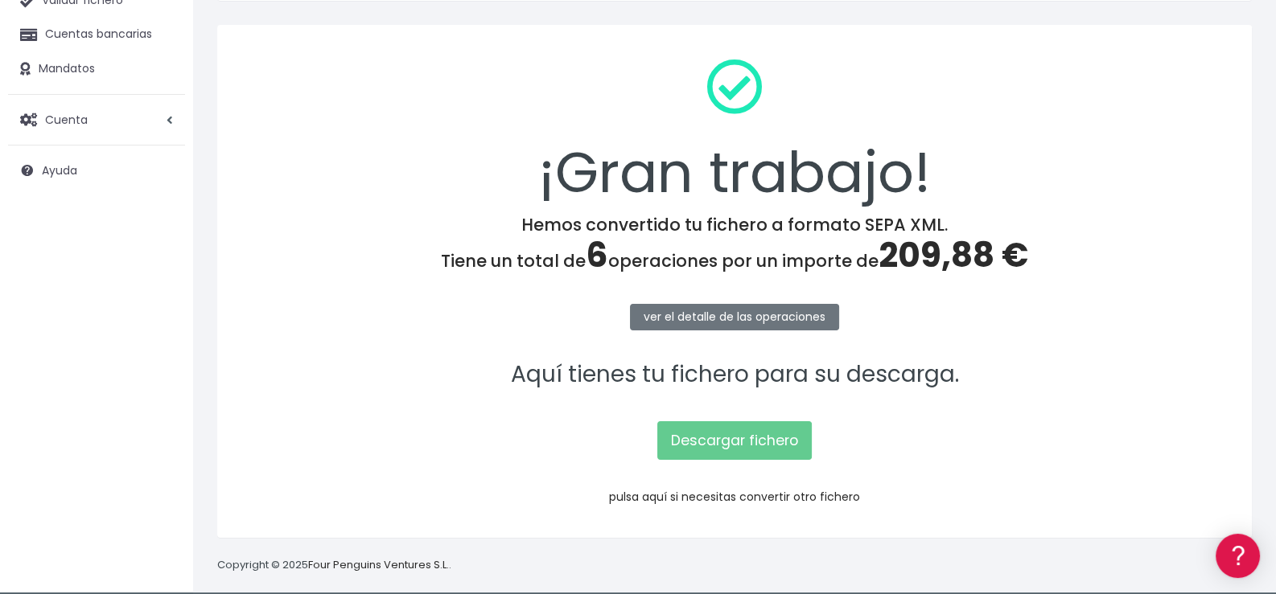
click at [781, 497] on link "pulsa aquí si necesitas convertir otro fichero" at bounding box center [734, 497] width 251 height 16
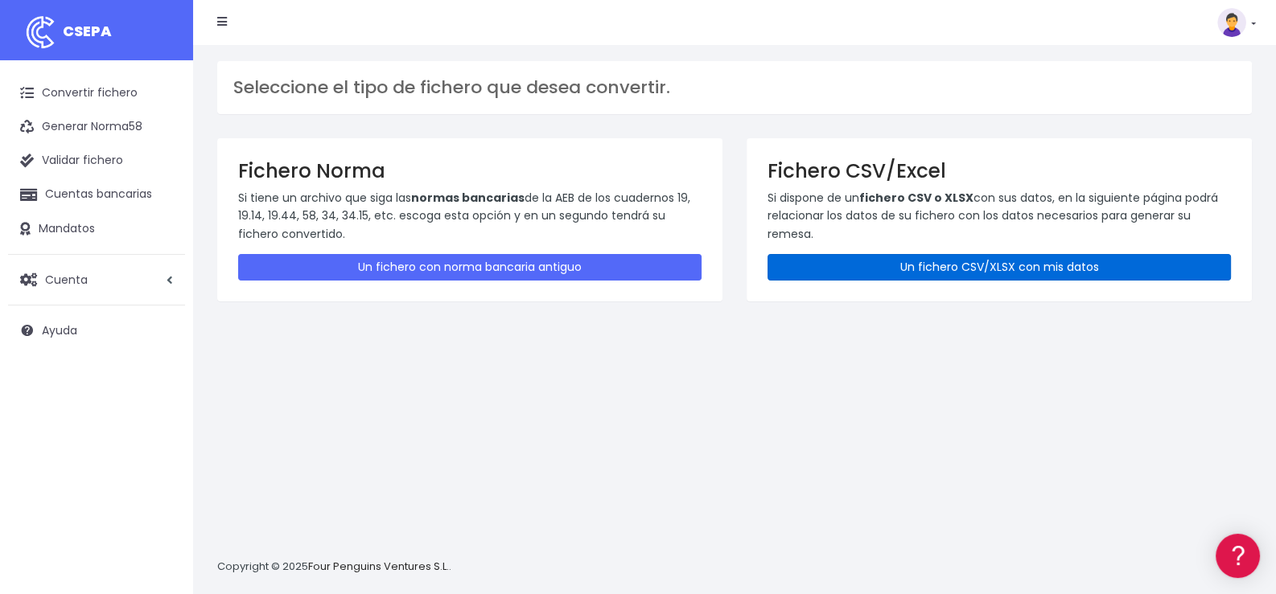
click at [1019, 269] on link "Un fichero CSV/XLSX con mis datos" at bounding box center [998, 267] width 463 height 27
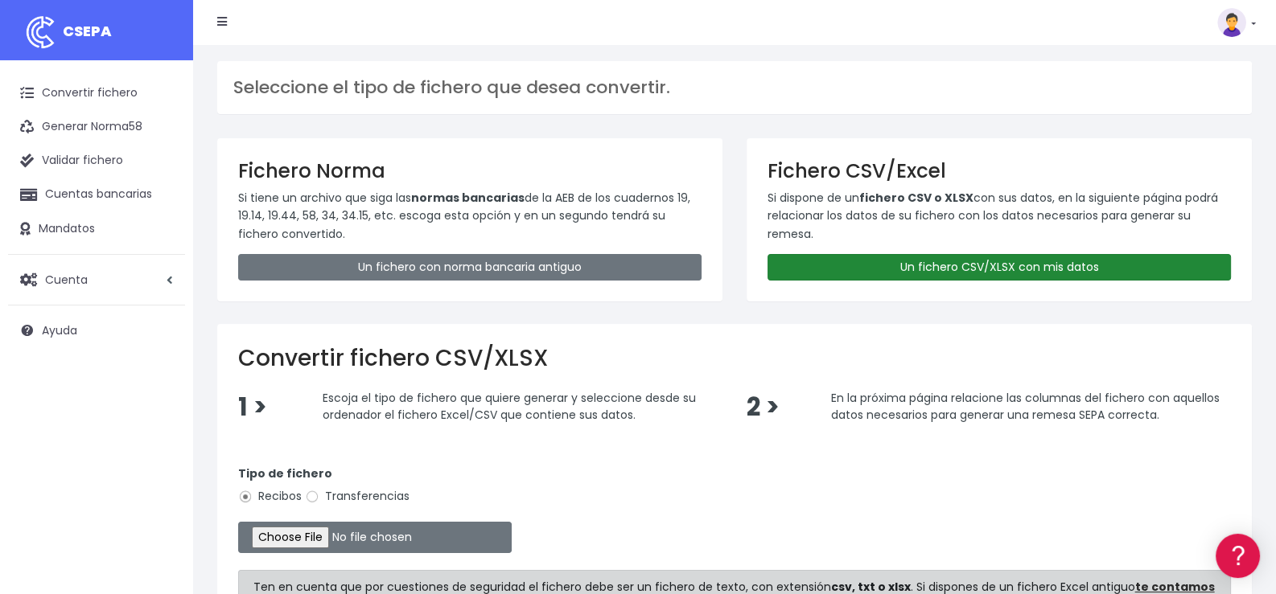
scroll to position [217, 0]
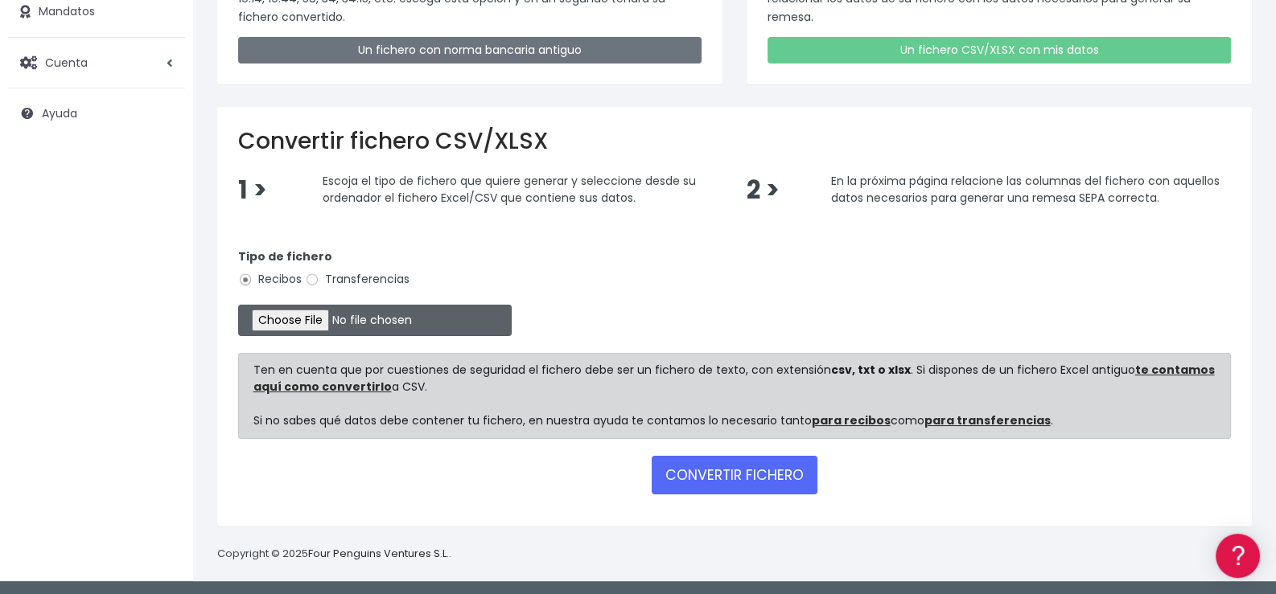
click at [340, 318] on input "file" at bounding box center [374, 320] width 273 height 31
type input "C:\fakepath\04 - Mercedarias Septiembre.xlsx"
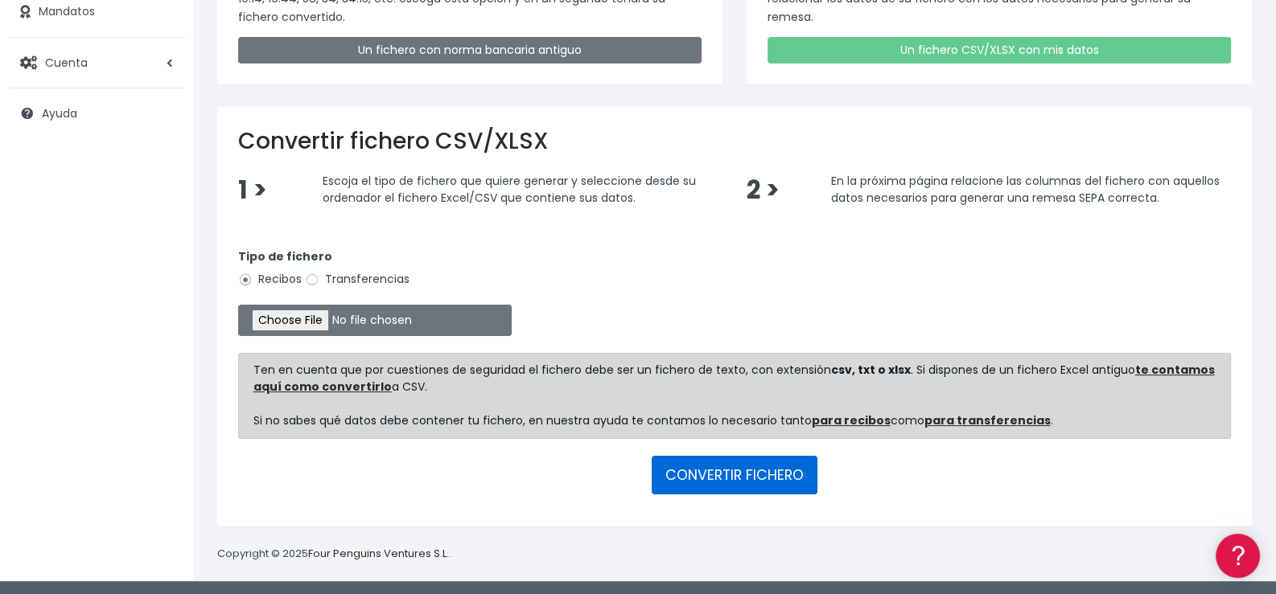
click at [756, 476] on button "CONVERTIR FICHERO" at bounding box center [735, 475] width 166 height 39
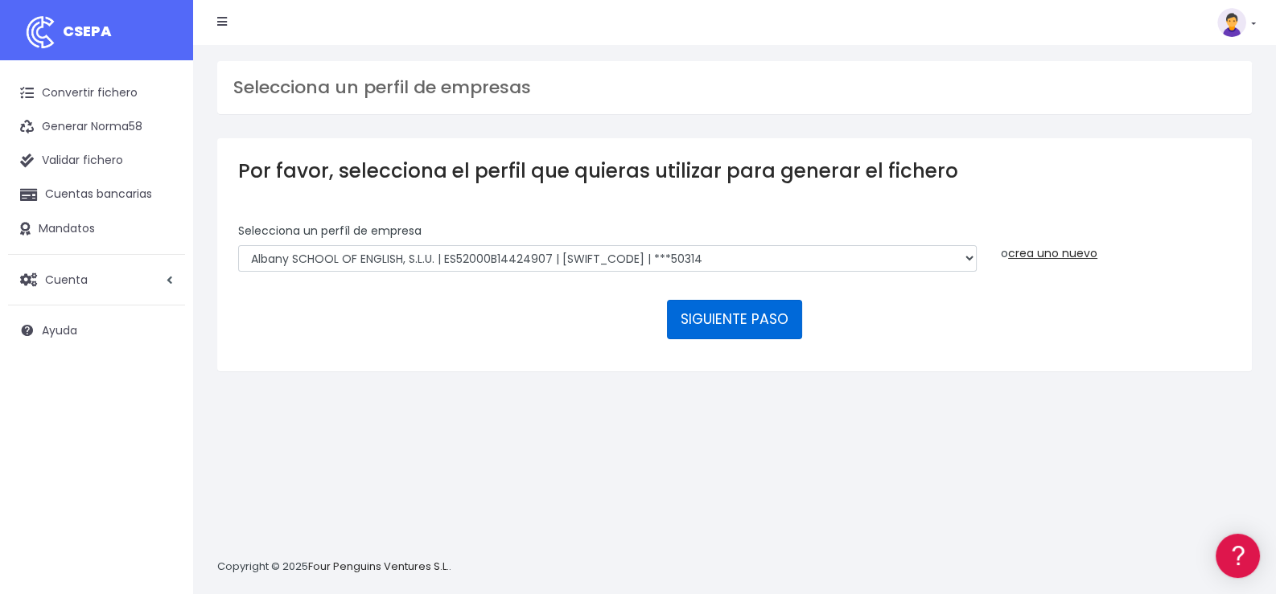
click at [706, 317] on button "SIGUIENTE PASO" at bounding box center [734, 319] width 135 height 39
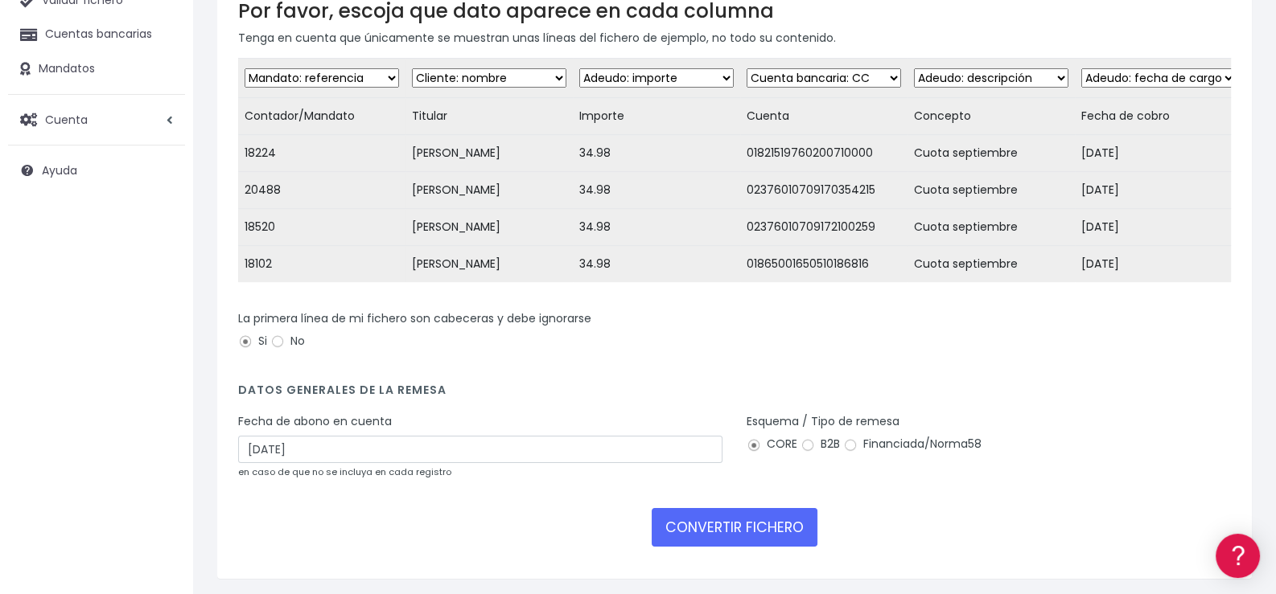
scroll to position [224, 0]
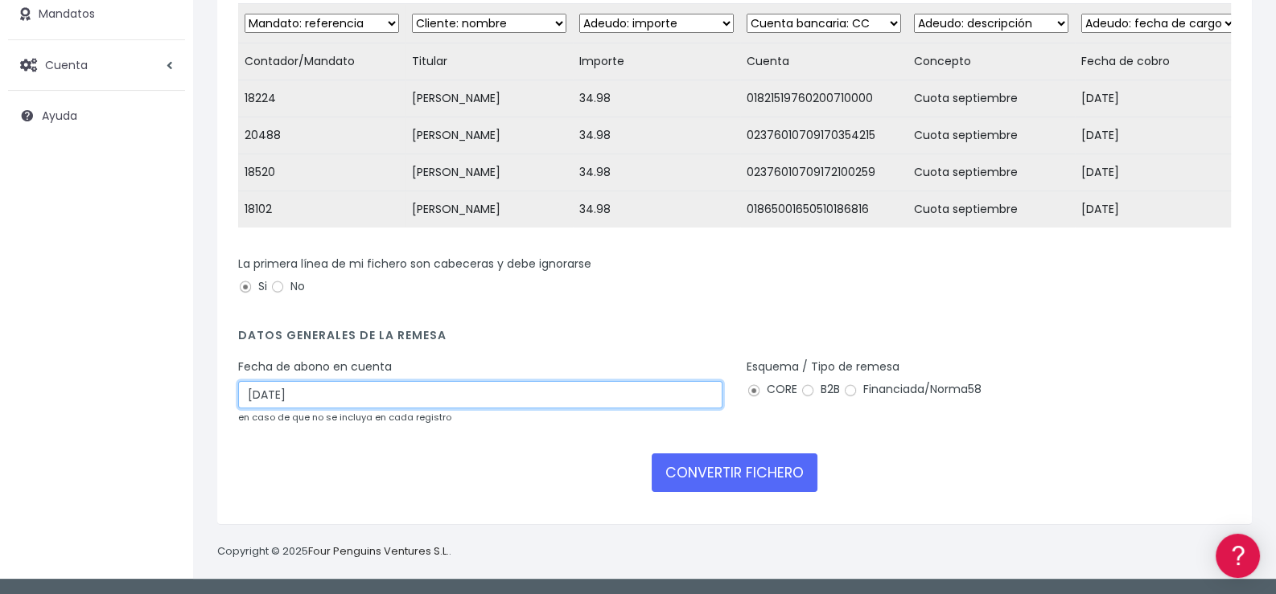
click at [450, 396] on input "24/09/2025" at bounding box center [480, 394] width 484 height 27
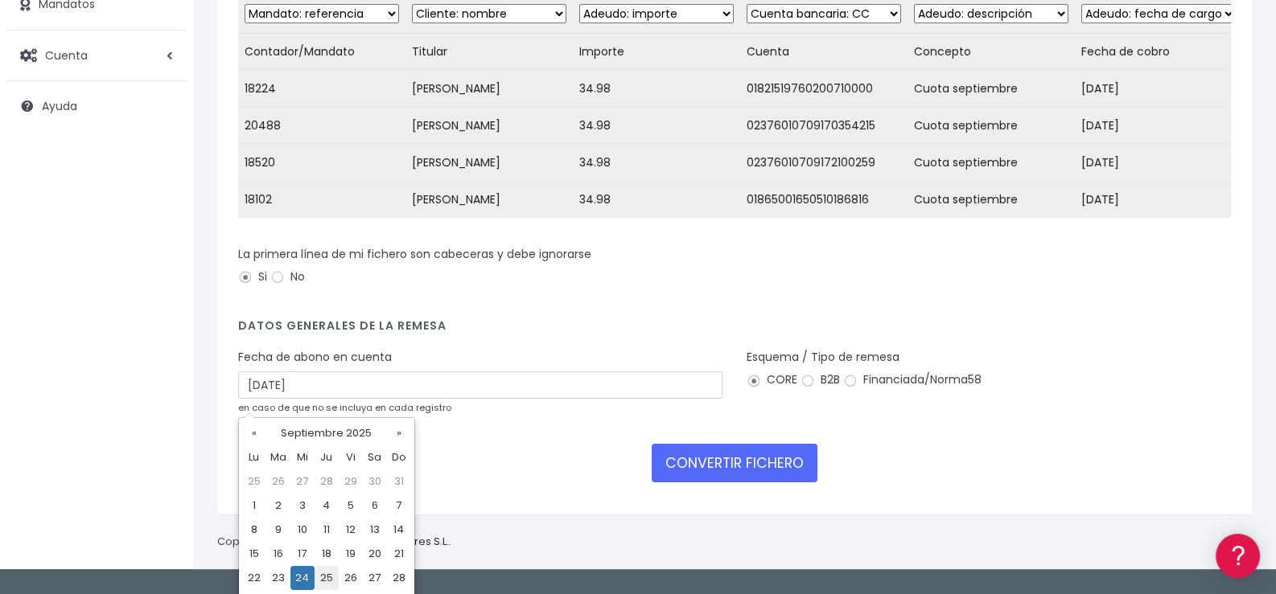
click at [330, 578] on td "25" at bounding box center [326, 578] width 24 height 24
type input "25/09/2025"
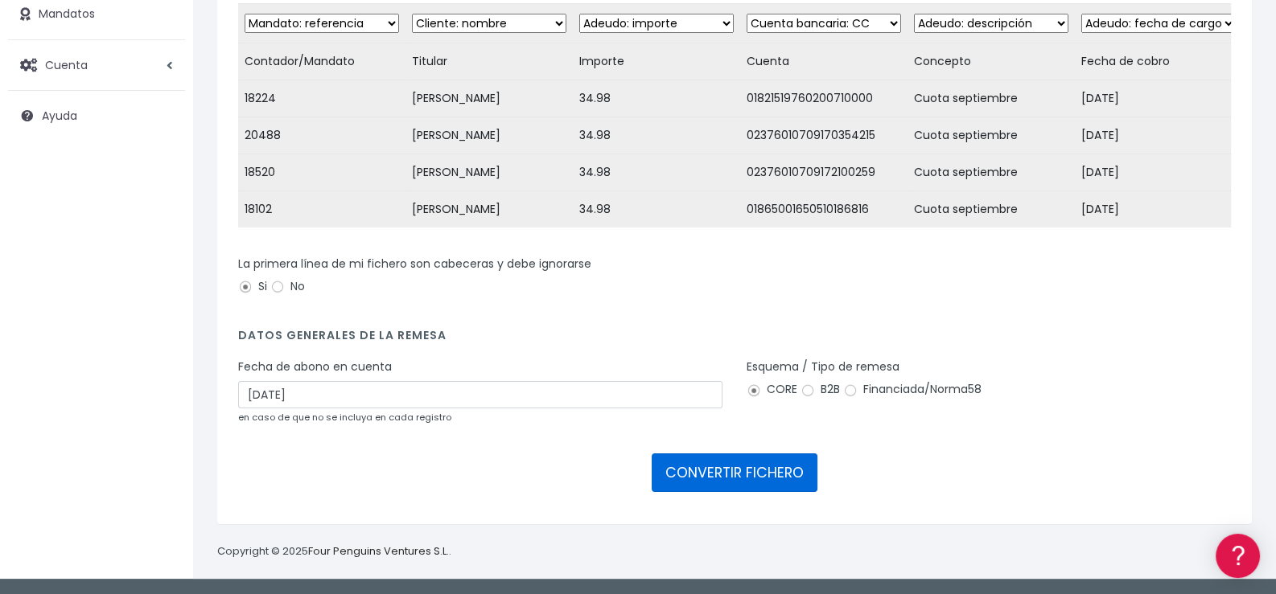
click at [742, 473] on button "CONVERTIR FICHERO" at bounding box center [735, 473] width 166 height 39
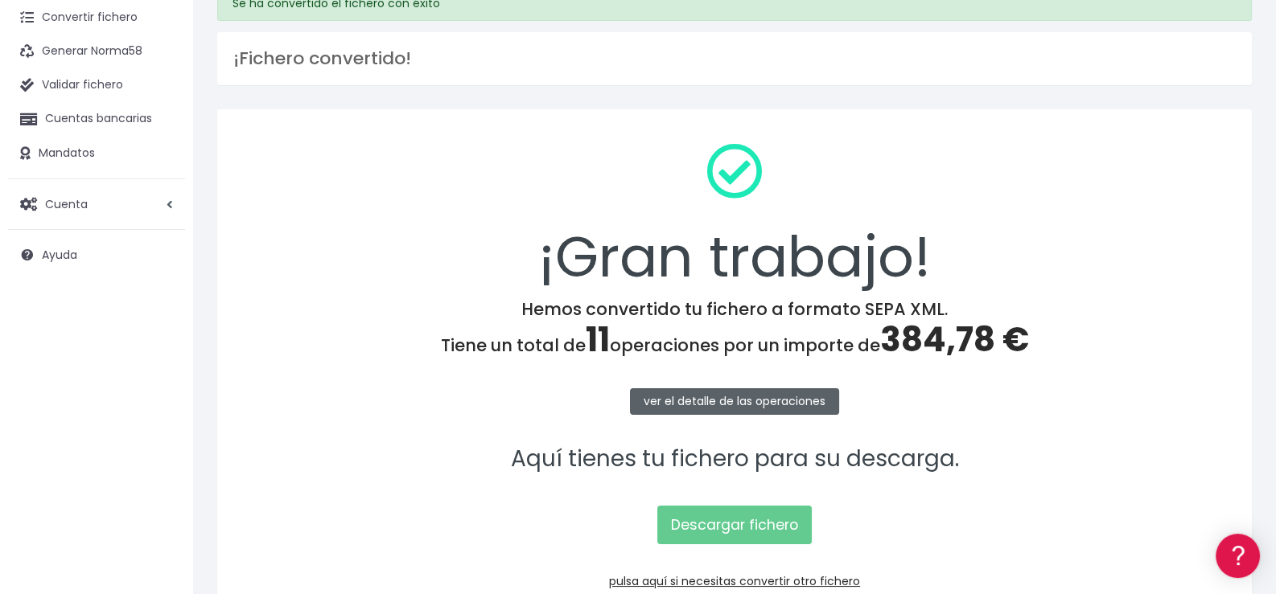
scroll to position [172, 0]
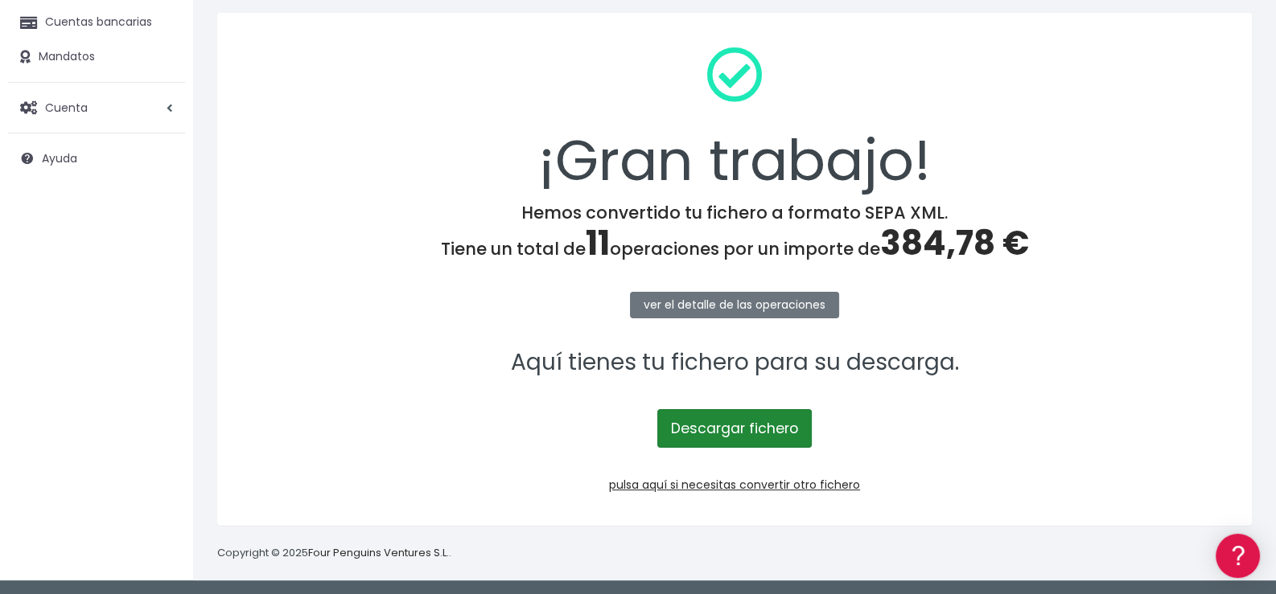
click at [764, 427] on link "Descargar fichero" at bounding box center [734, 428] width 154 height 39
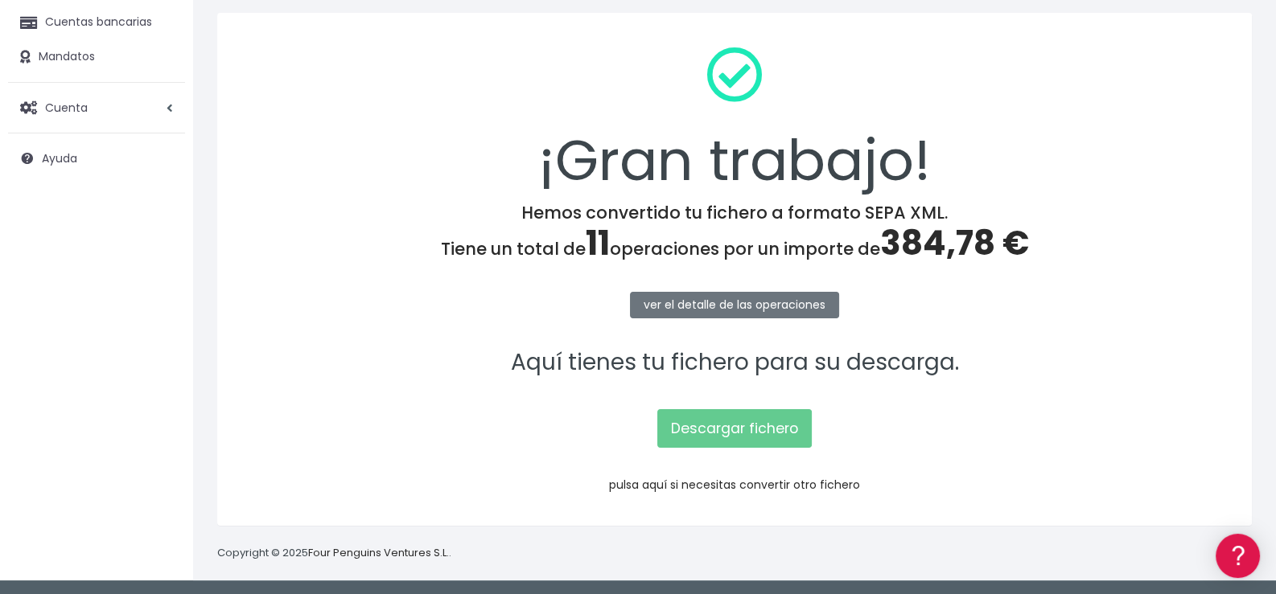
click at [768, 483] on link "pulsa aquí si necesitas convertir otro fichero" at bounding box center [734, 485] width 251 height 16
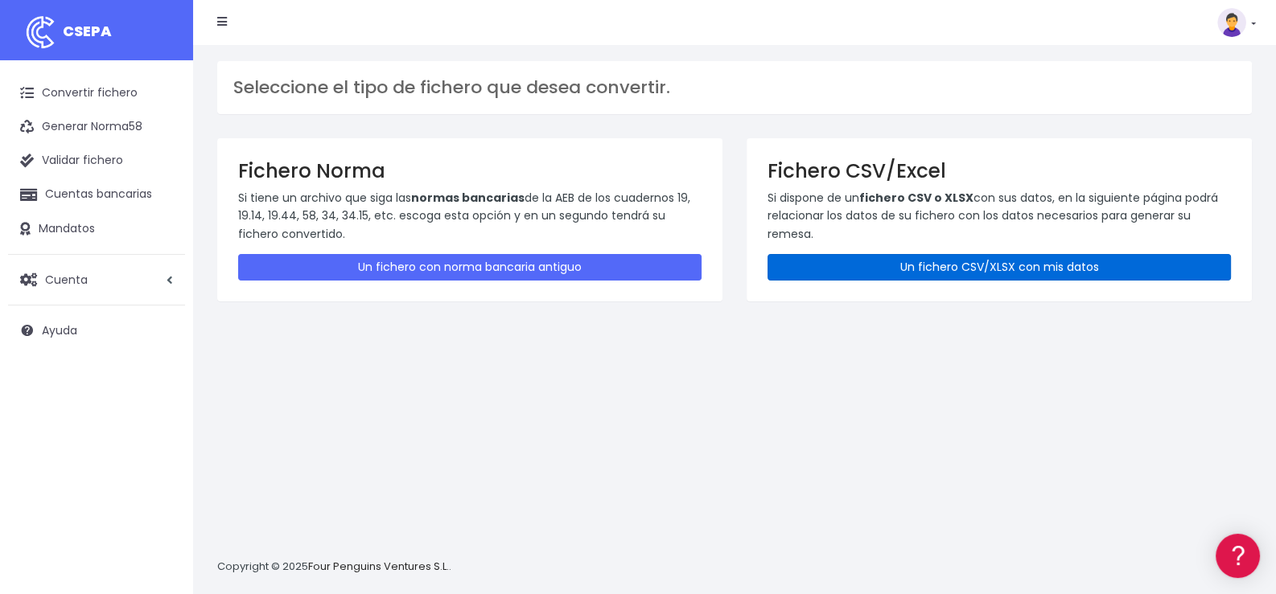
click at [993, 261] on link "Un fichero CSV/XLSX con mis datos" at bounding box center [998, 267] width 463 height 27
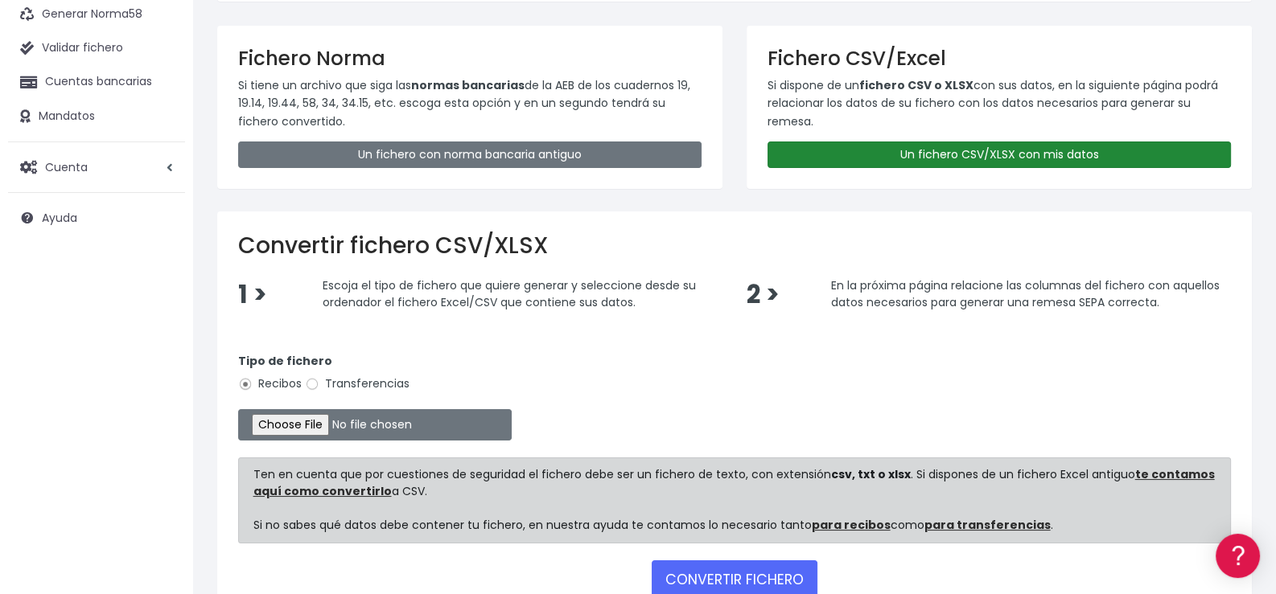
scroll to position [217, 0]
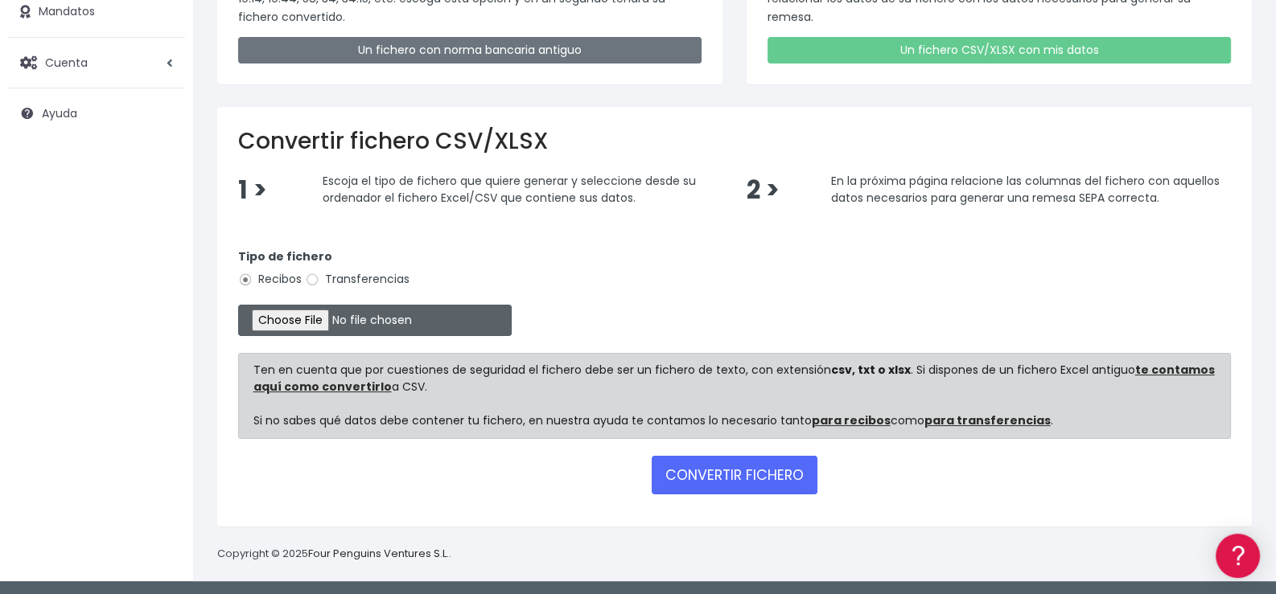
click at [347, 323] on input "file" at bounding box center [374, 320] width 273 height 31
type input "C:\fakepath\06- La Bética Septiembre.xlsx"
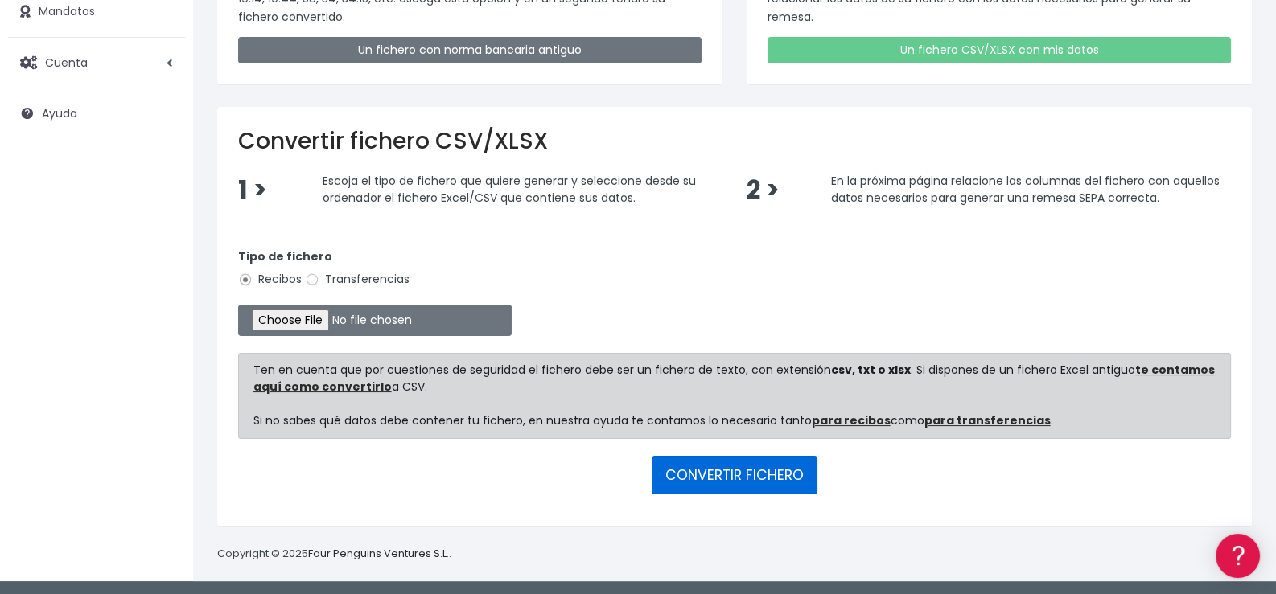
click at [735, 471] on button "CONVERTIR FICHERO" at bounding box center [735, 475] width 166 height 39
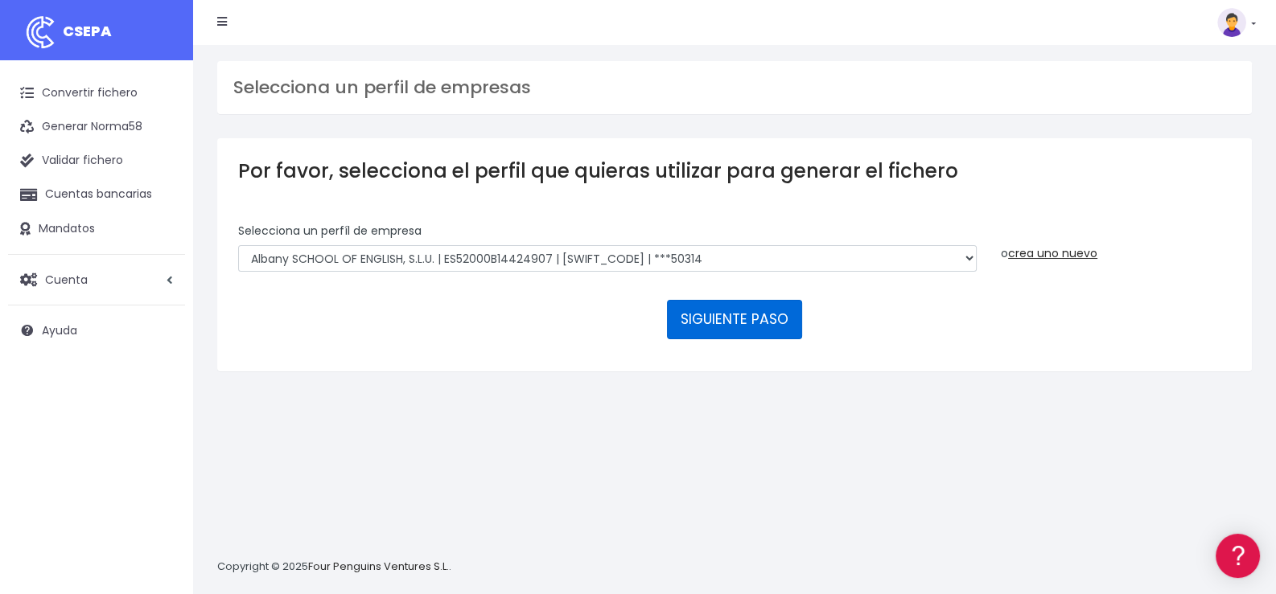
click at [721, 319] on button "SIGUIENTE PASO" at bounding box center [734, 319] width 135 height 39
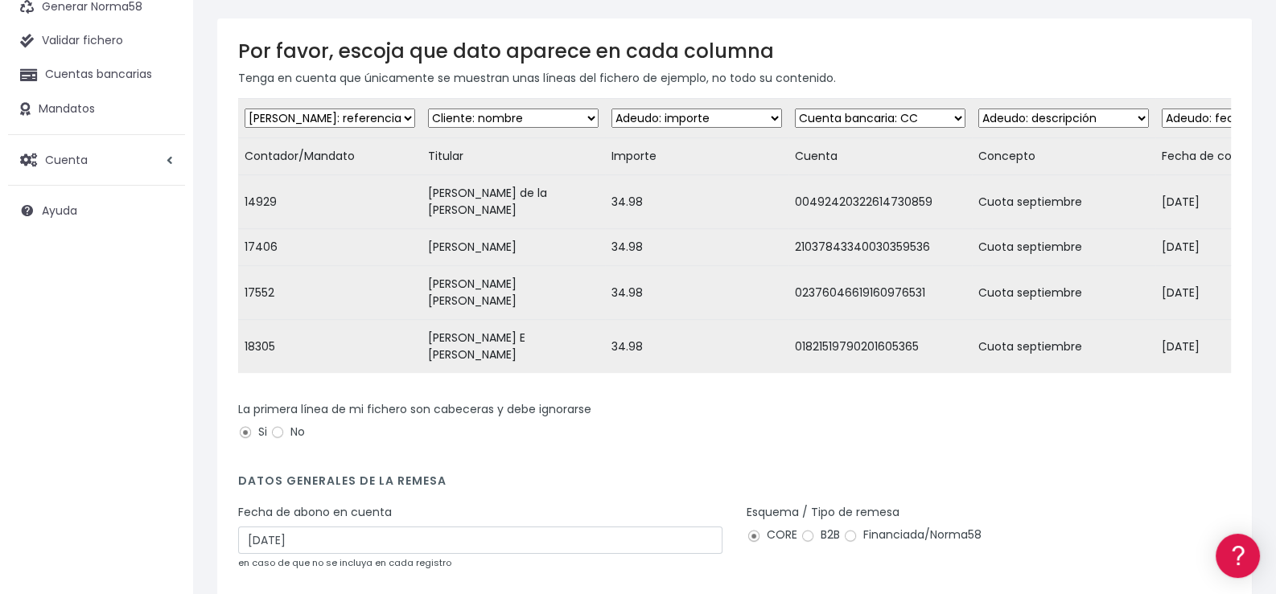
scroll to position [258, 0]
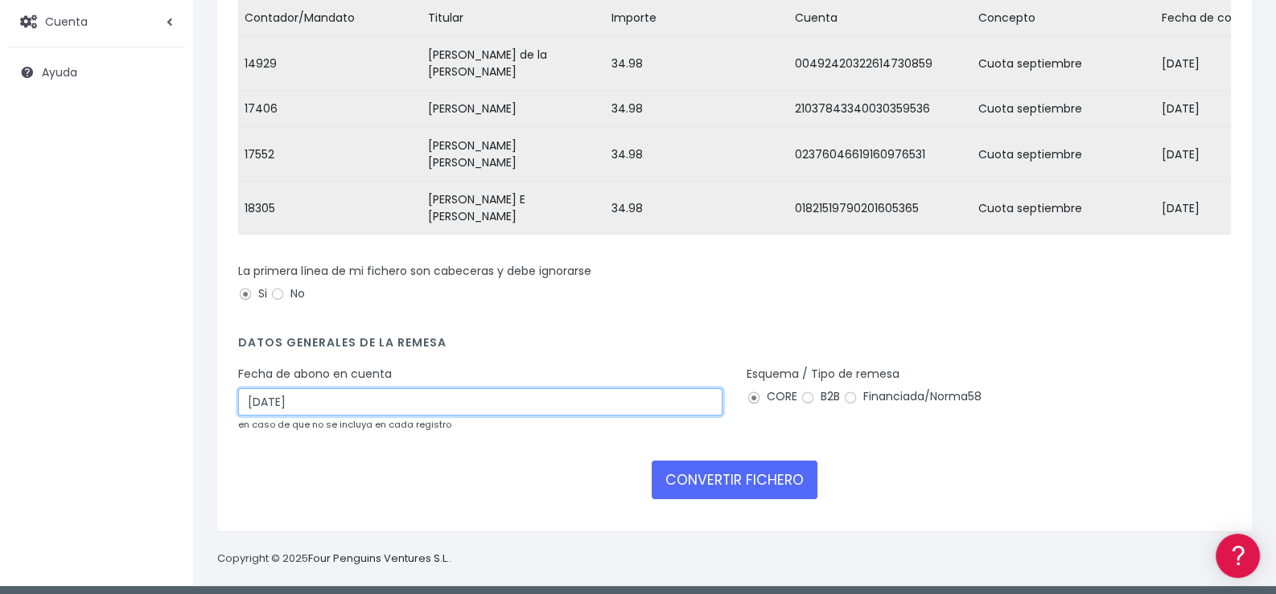
click at [479, 397] on input "[DATE]" at bounding box center [480, 401] width 484 height 27
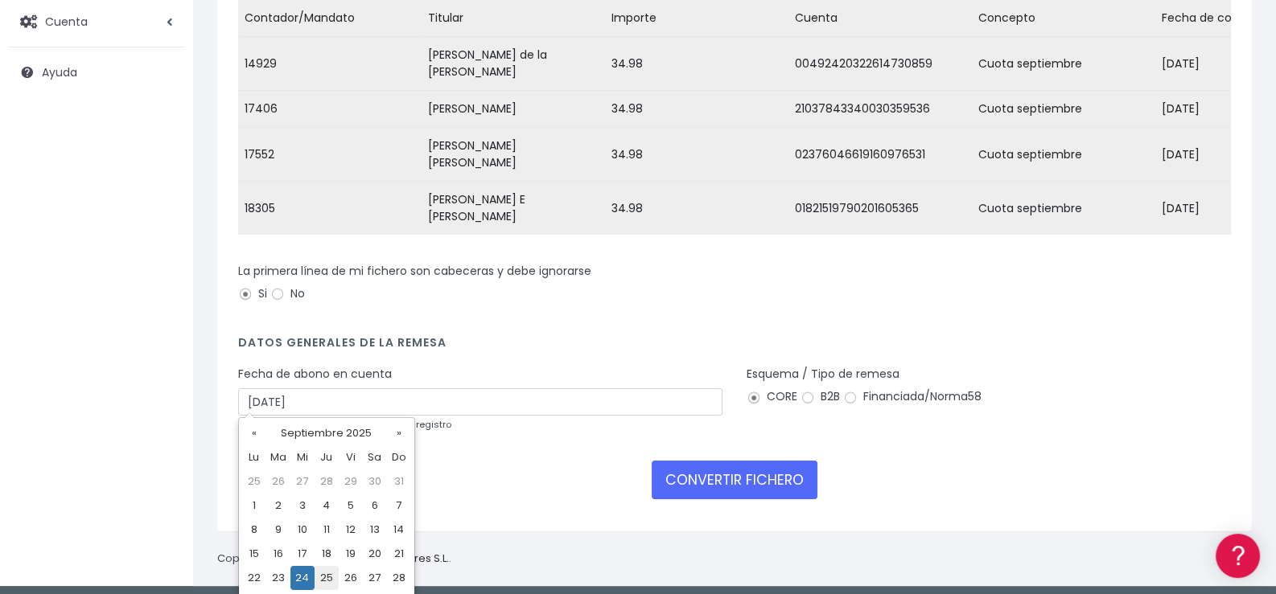
click at [329, 579] on td "25" at bounding box center [326, 578] width 24 height 24
type input "[DATE]"
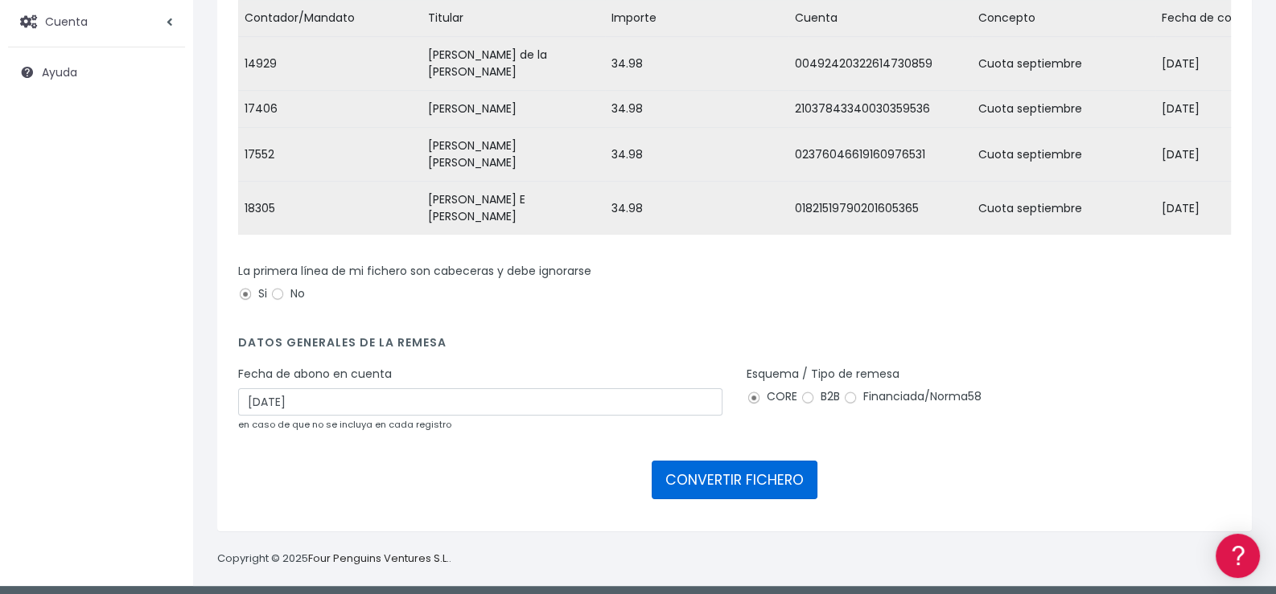
click at [756, 467] on button "CONVERTIR FICHERO" at bounding box center [735, 480] width 166 height 39
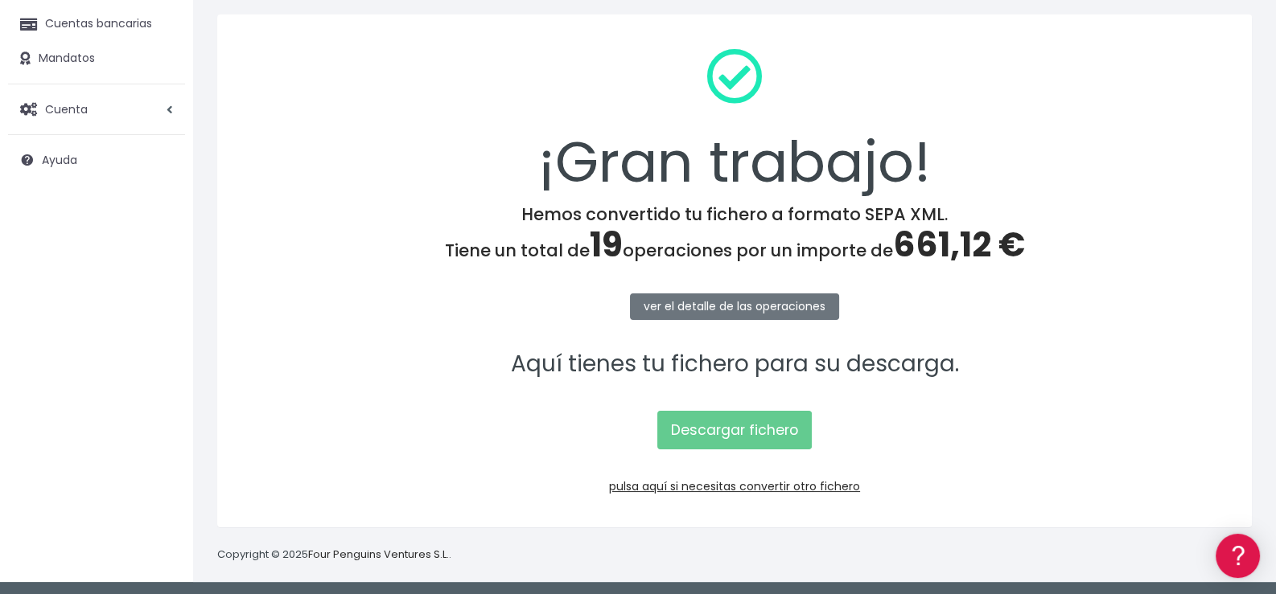
scroll to position [172, 0]
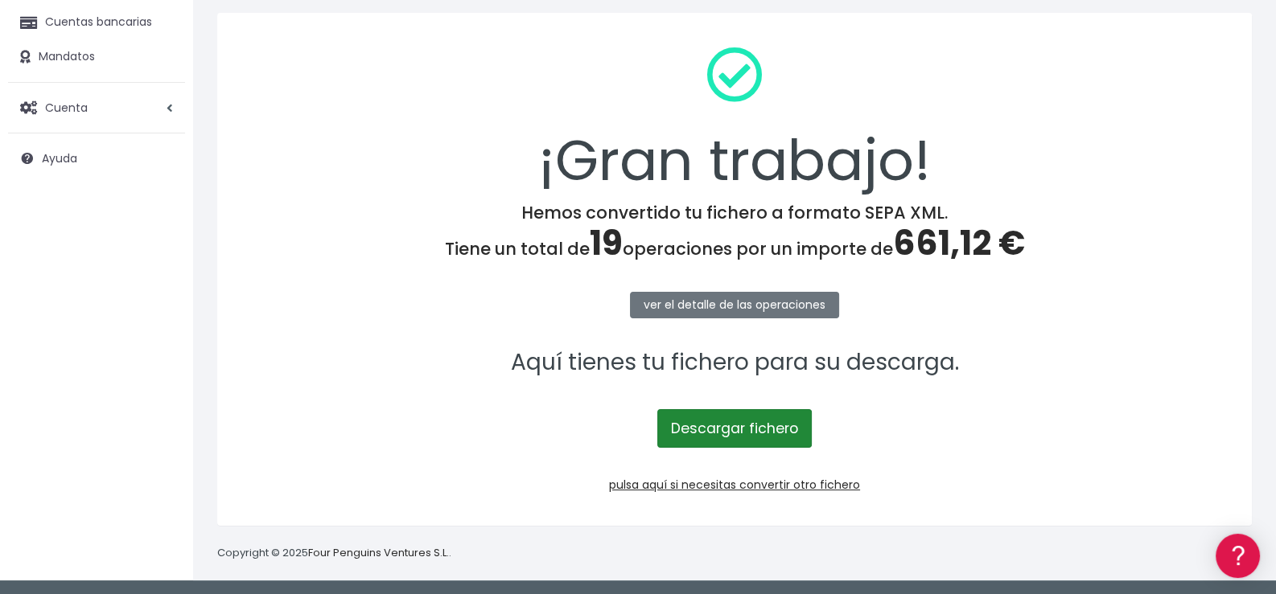
click at [744, 433] on link "Descargar fichero" at bounding box center [734, 428] width 154 height 39
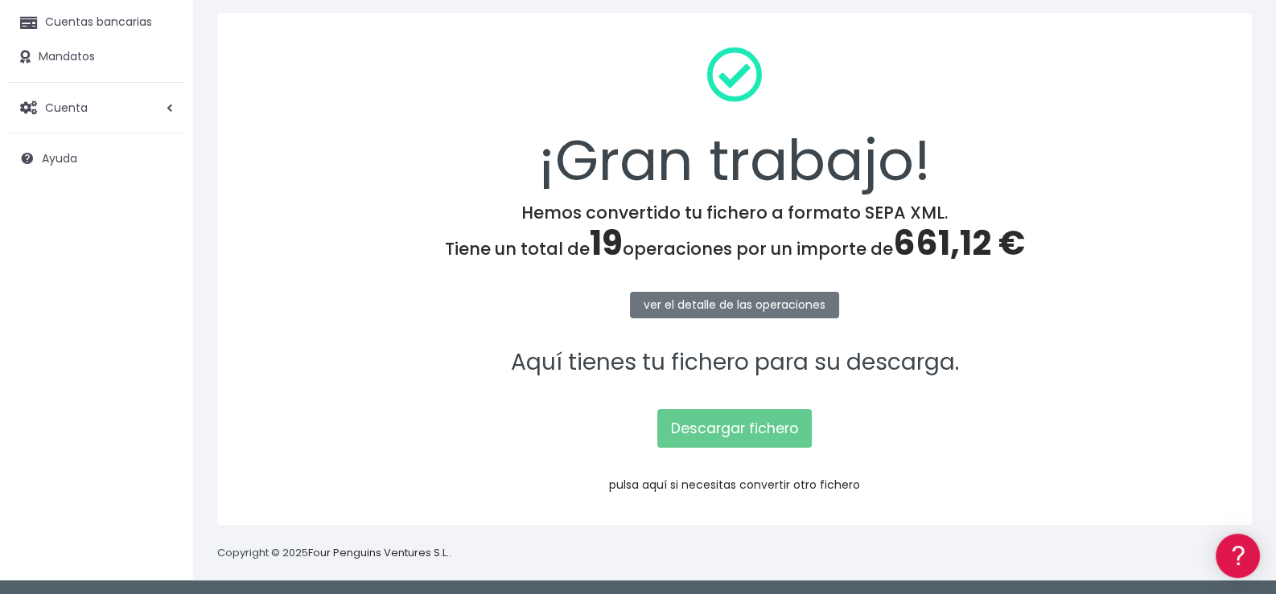
click at [726, 484] on link "pulsa aquí si necesitas convertir otro fichero" at bounding box center [734, 485] width 251 height 16
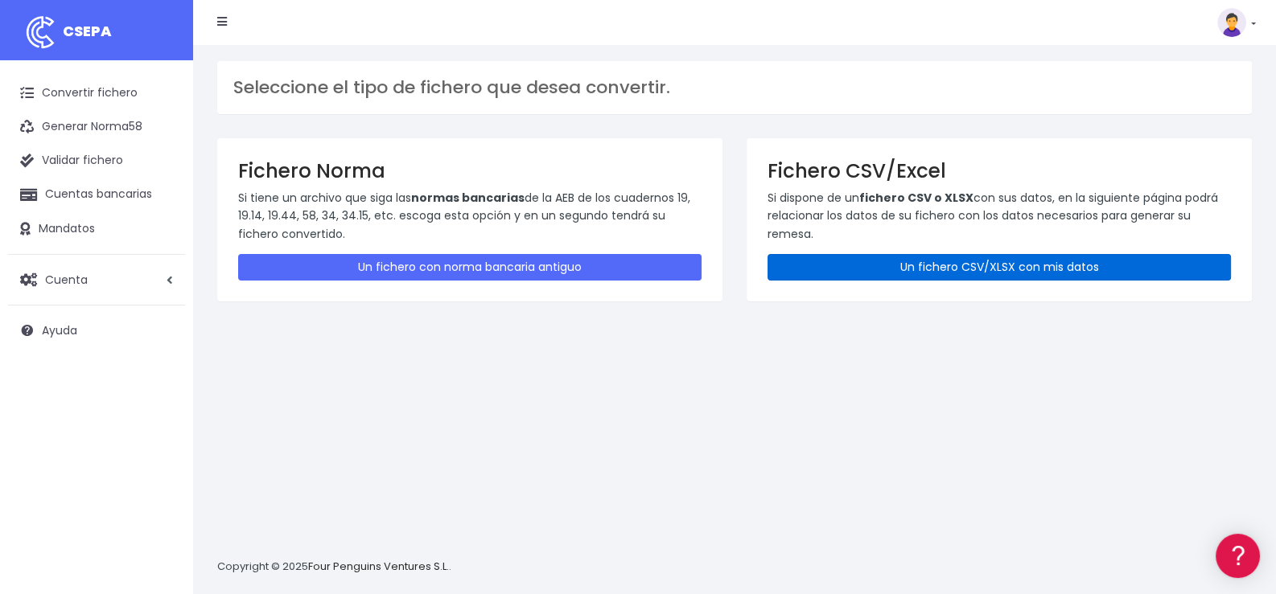
click at [1016, 265] on link "Un fichero CSV/XLSX con mis datos" at bounding box center [998, 267] width 463 height 27
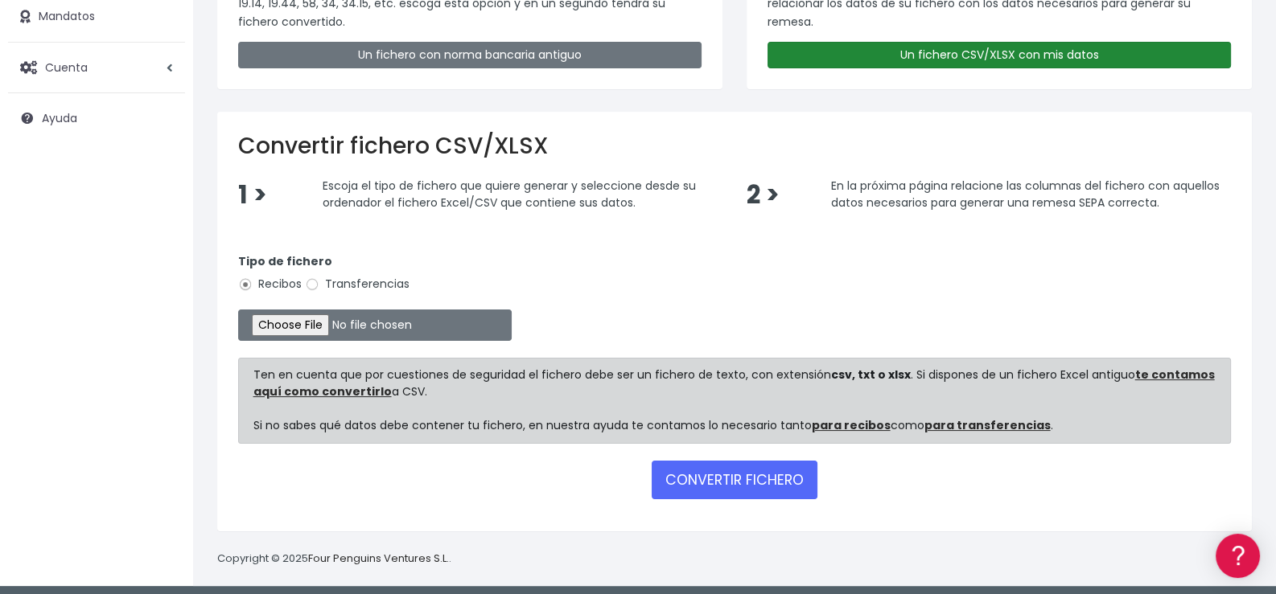
scroll to position [217, 0]
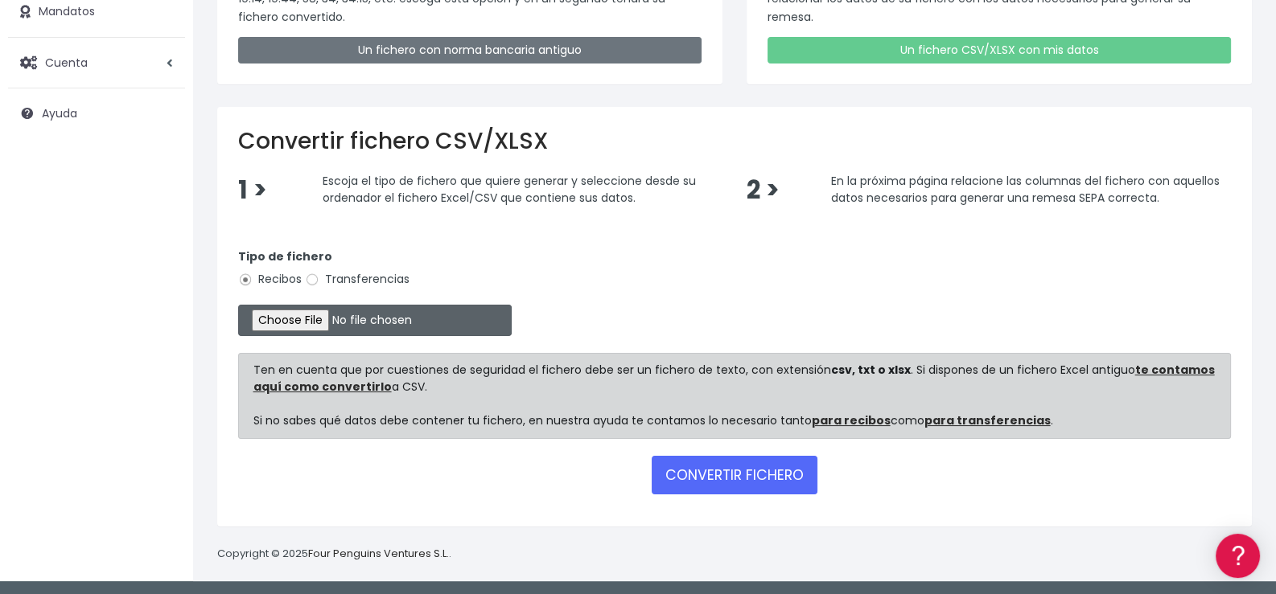
click at [326, 318] on input "file" at bounding box center [374, 320] width 273 height 31
type input "C:\fakepath\07- Las Esclavas Septiembre.xlsx"
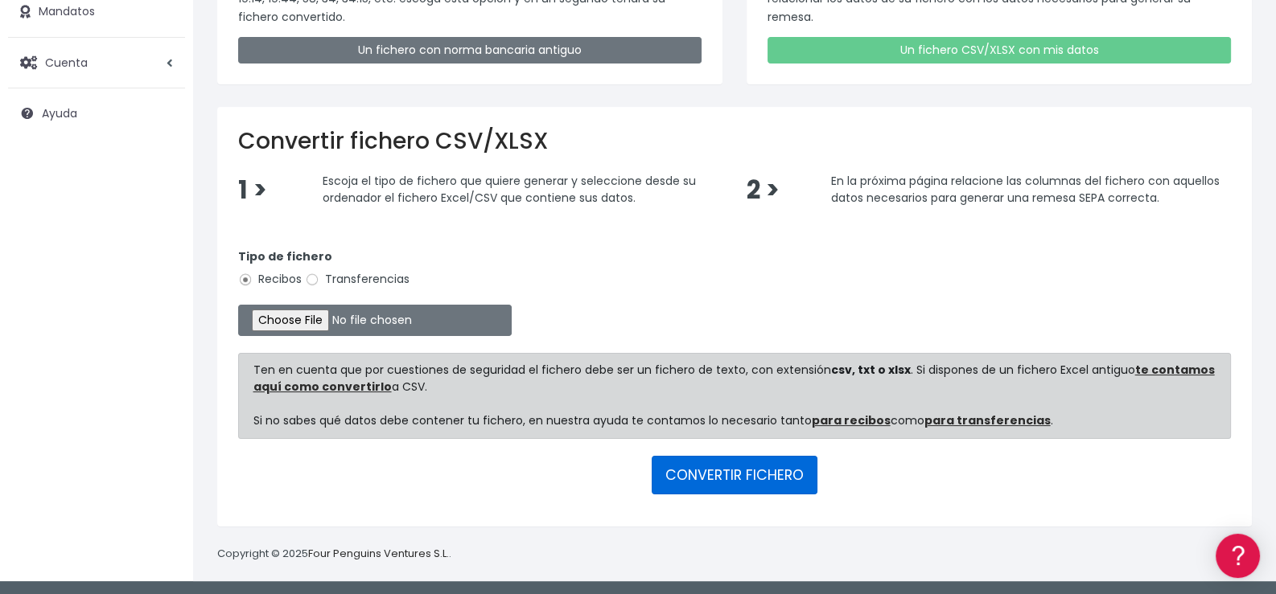
click at [733, 471] on button "CONVERTIR FICHERO" at bounding box center [735, 475] width 166 height 39
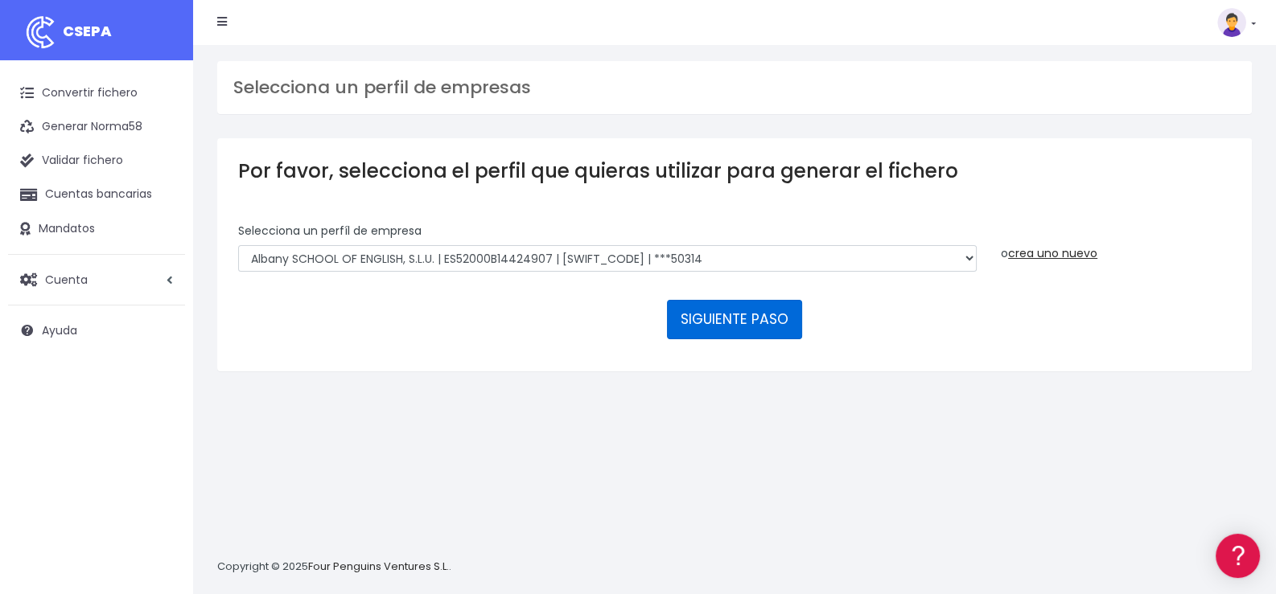
click at [726, 333] on button "SIGUIENTE PASO" at bounding box center [734, 319] width 135 height 39
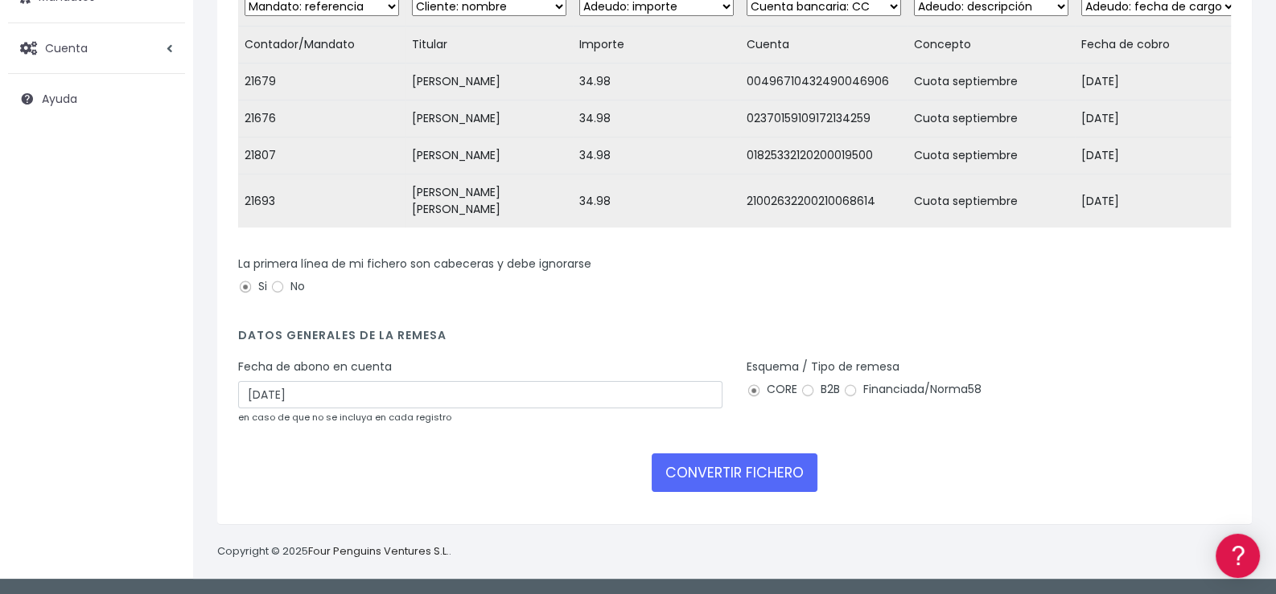
scroll to position [258, 0]
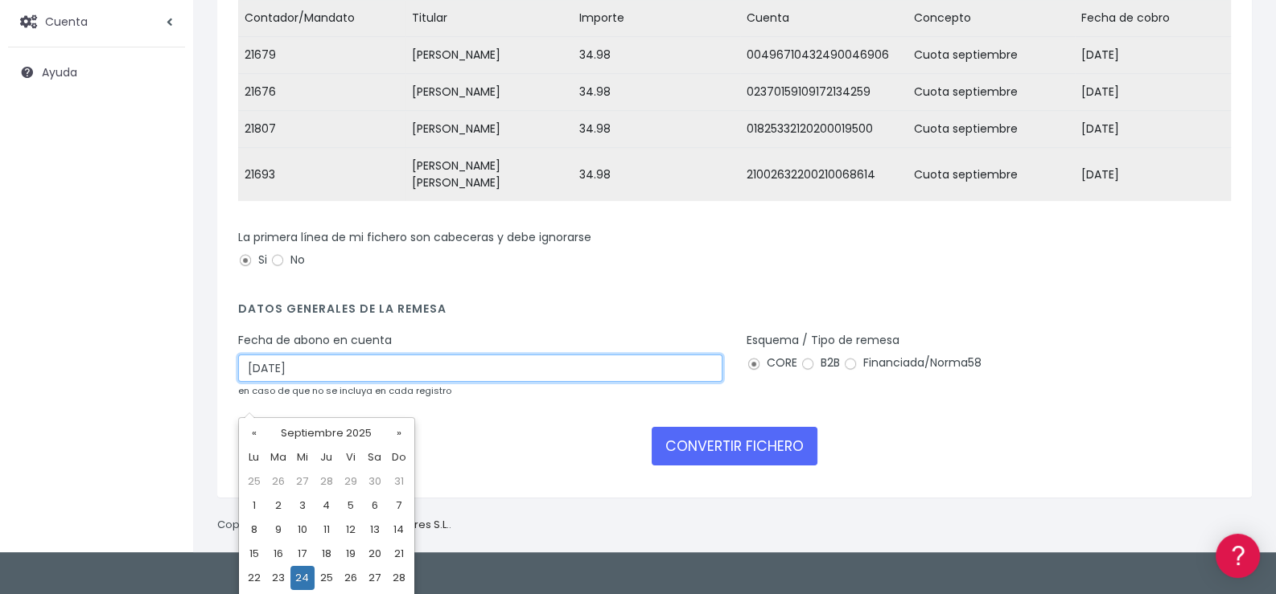
click at [410, 382] on input "[DATE]" at bounding box center [480, 368] width 484 height 27
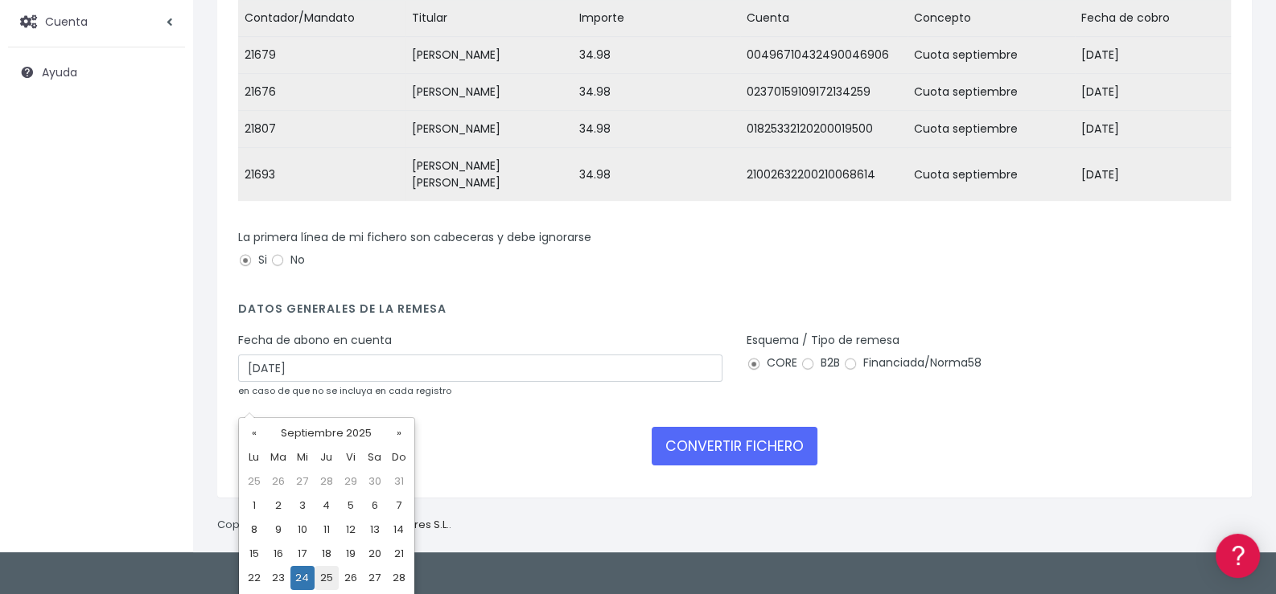
click at [330, 578] on td "25" at bounding box center [326, 578] width 24 height 24
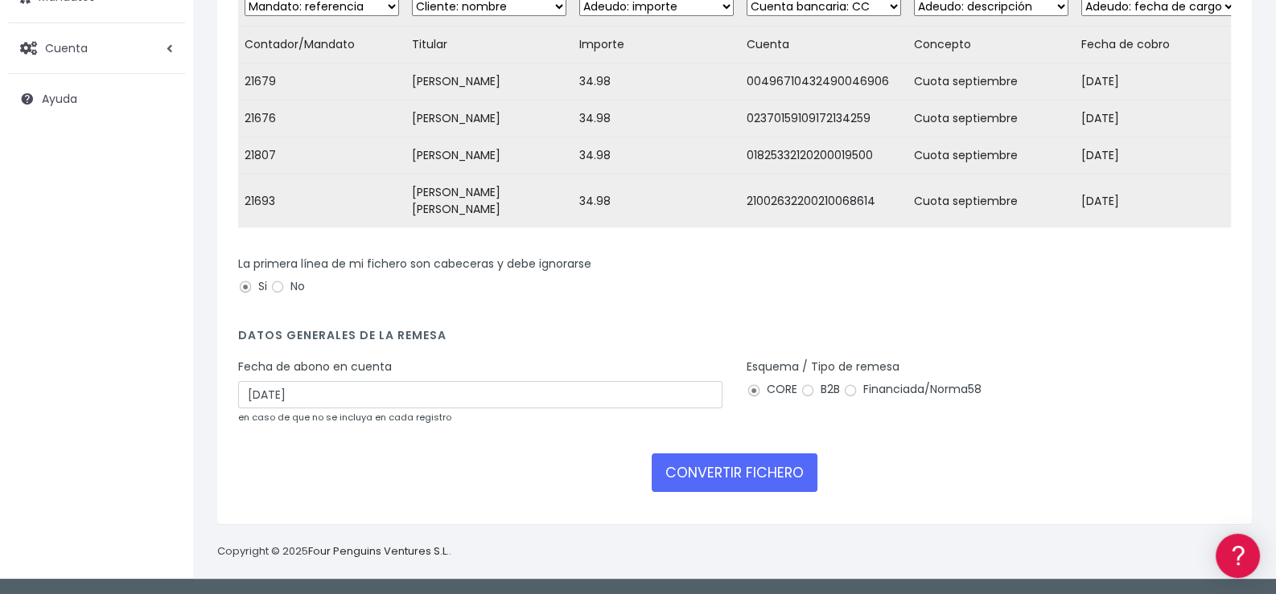
type input "[DATE]"
click at [750, 474] on button "CONVERTIR FICHERO" at bounding box center [735, 473] width 166 height 39
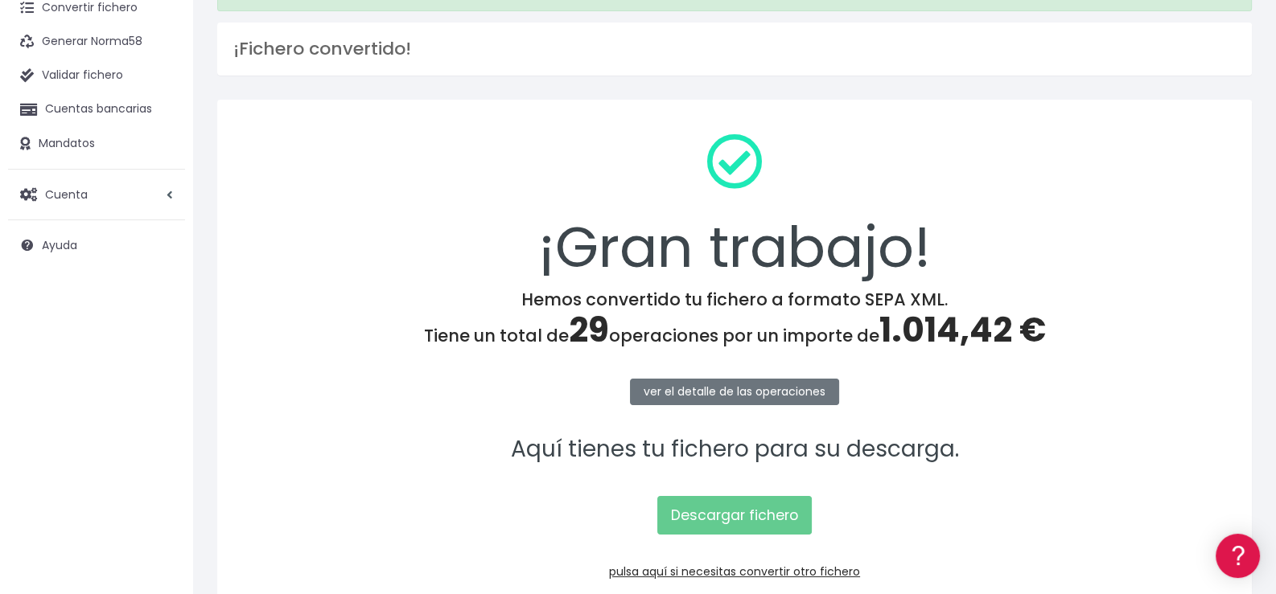
scroll to position [172, 0]
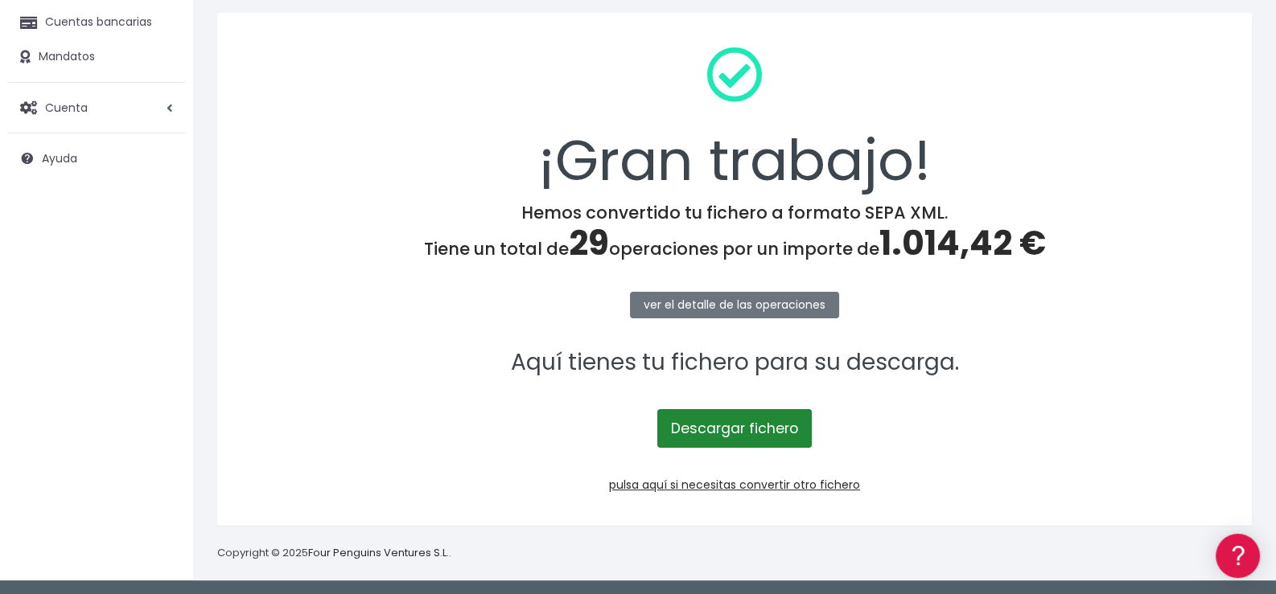
click at [760, 426] on link "Descargar fichero" at bounding box center [734, 428] width 154 height 39
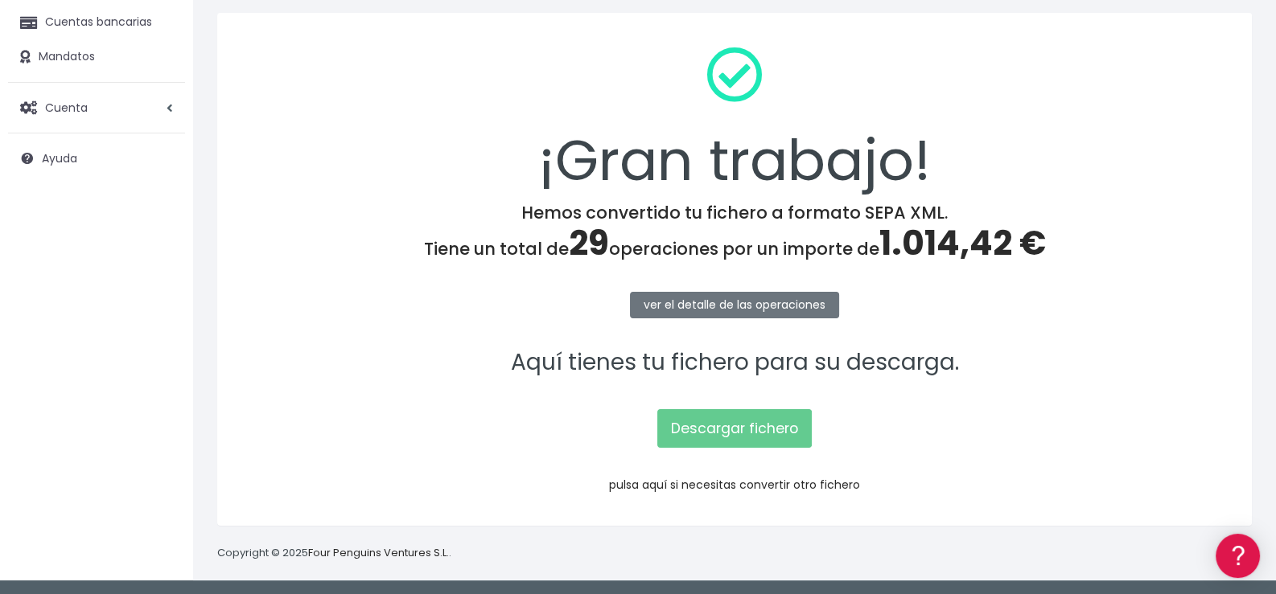
click at [763, 482] on link "pulsa aquí si necesitas convertir otro fichero" at bounding box center [734, 485] width 251 height 16
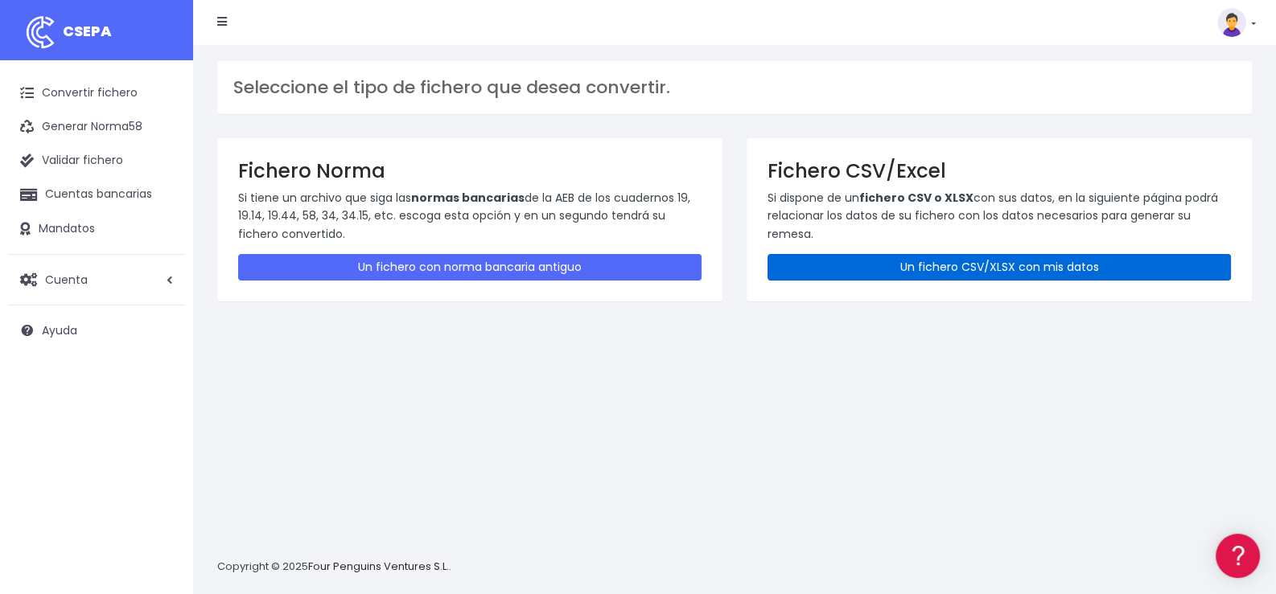
click at [1001, 269] on link "Un fichero CSV/XLSX con mis datos" at bounding box center [998, 267] width 463 height 27
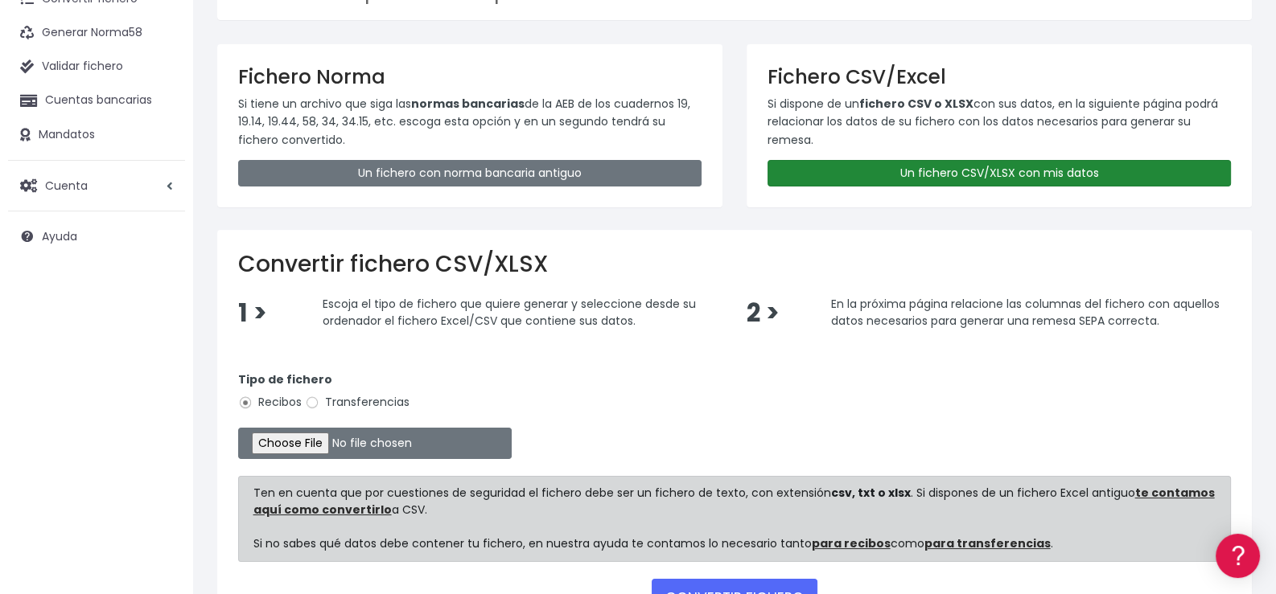
scroll to position [217, 0]
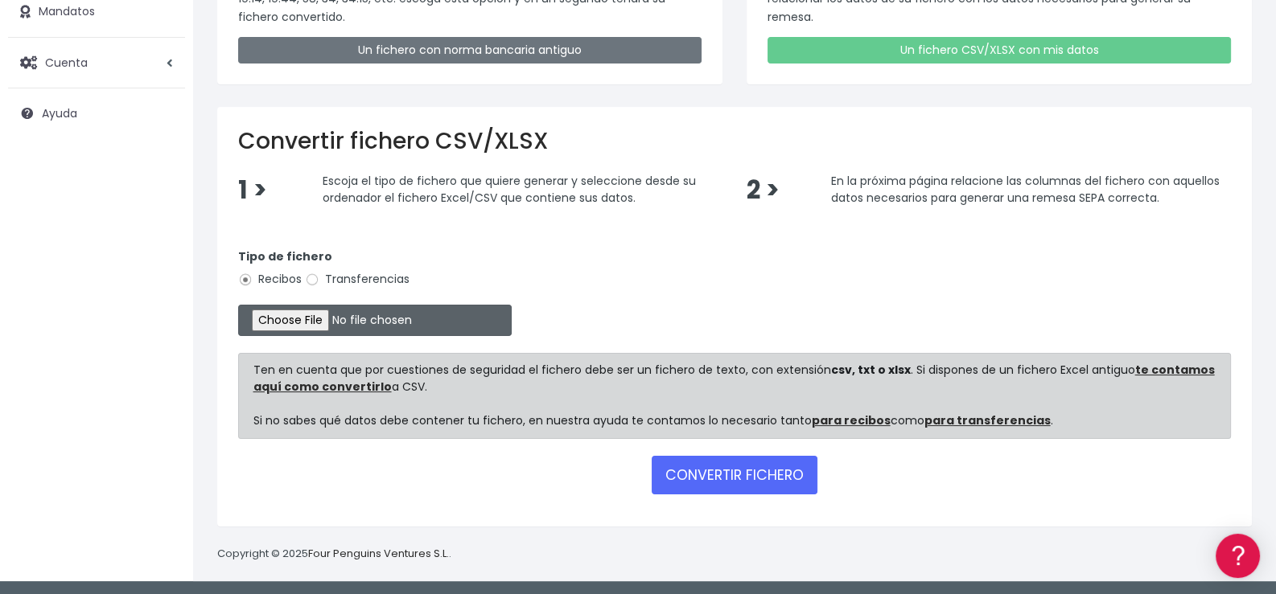
click at [330, 317] on input "file" at bounding box center [374, 320] width 273 height 31
type input "C:\fakepath\07- Las Esclavas Septiembre.xlsx"
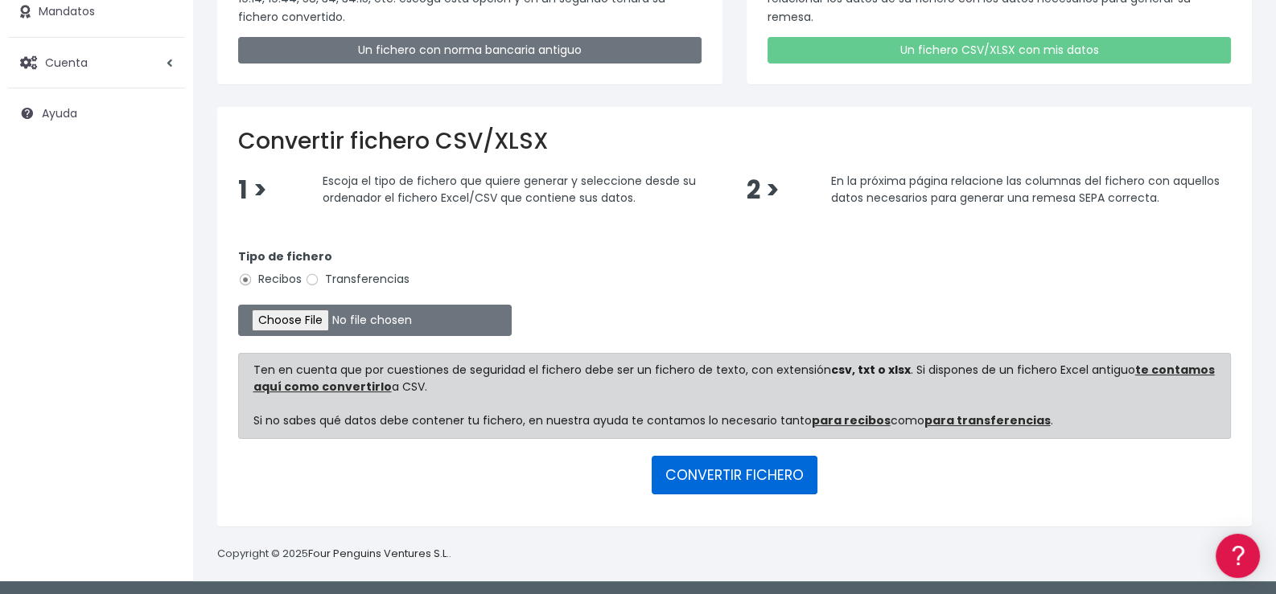
click at [741, 481] on button "CONVERTIR FICHERO" at bounding box center [735, 475] width 166 height 39
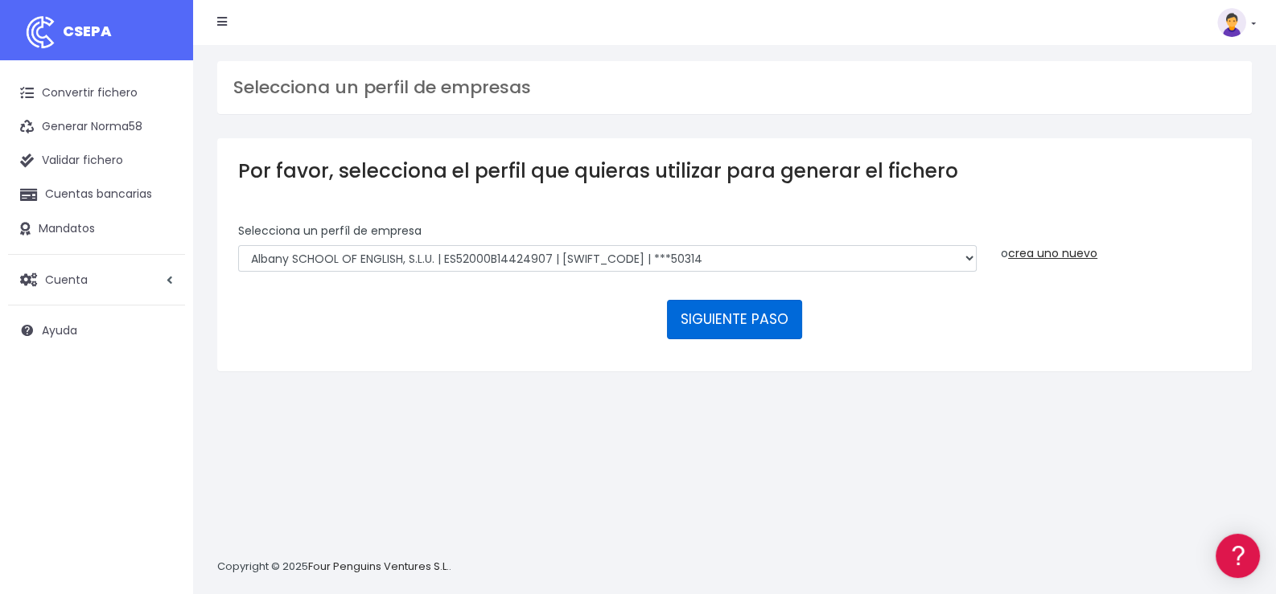
click at [720, 323] on button "SIGUIENTE PASO" at bounding box center [734, 319] width 135 height 39
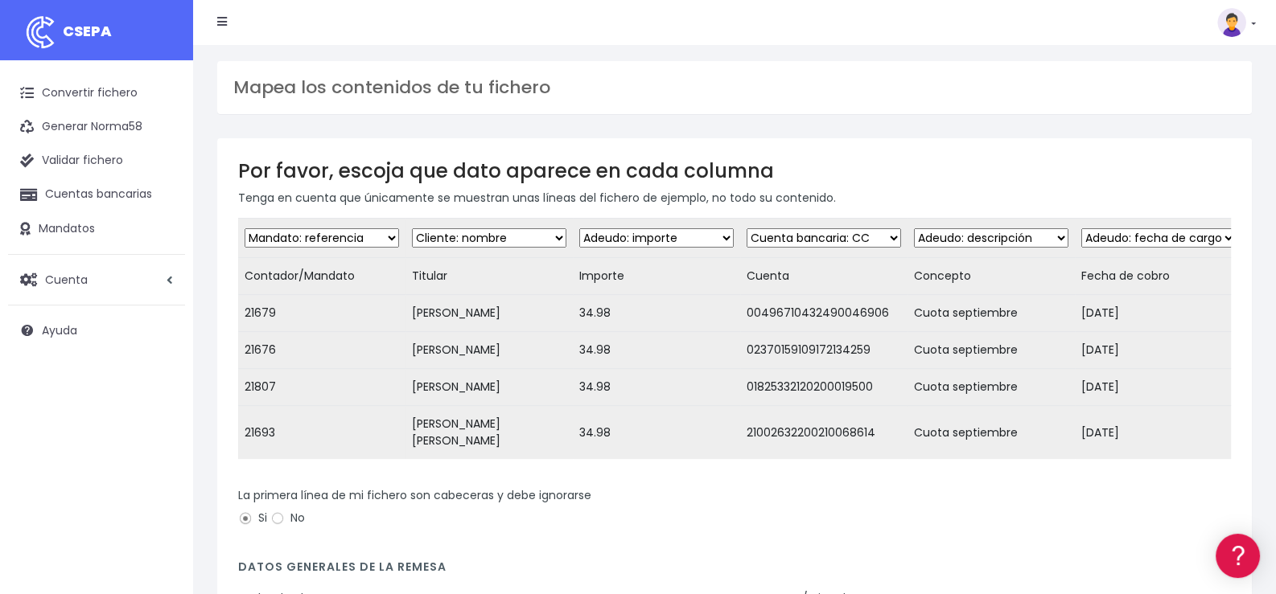
scroll to position [241, 0]
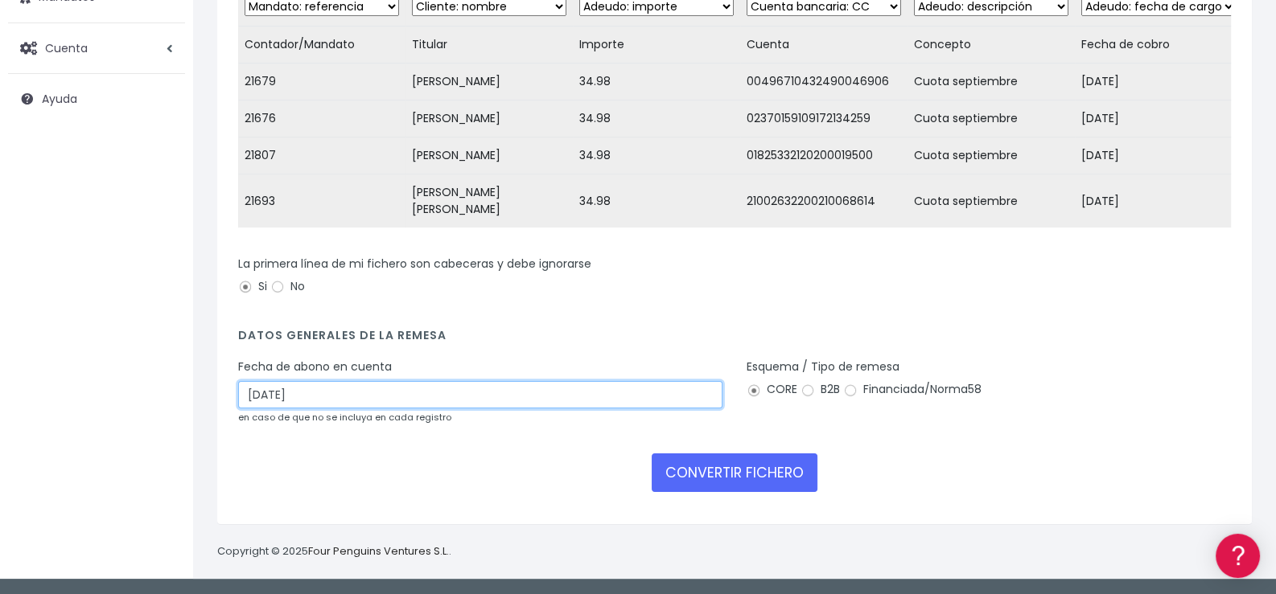
click at [393, 409] on input "24/09/2025" at bounding box center [480, 394] width 484 height 27
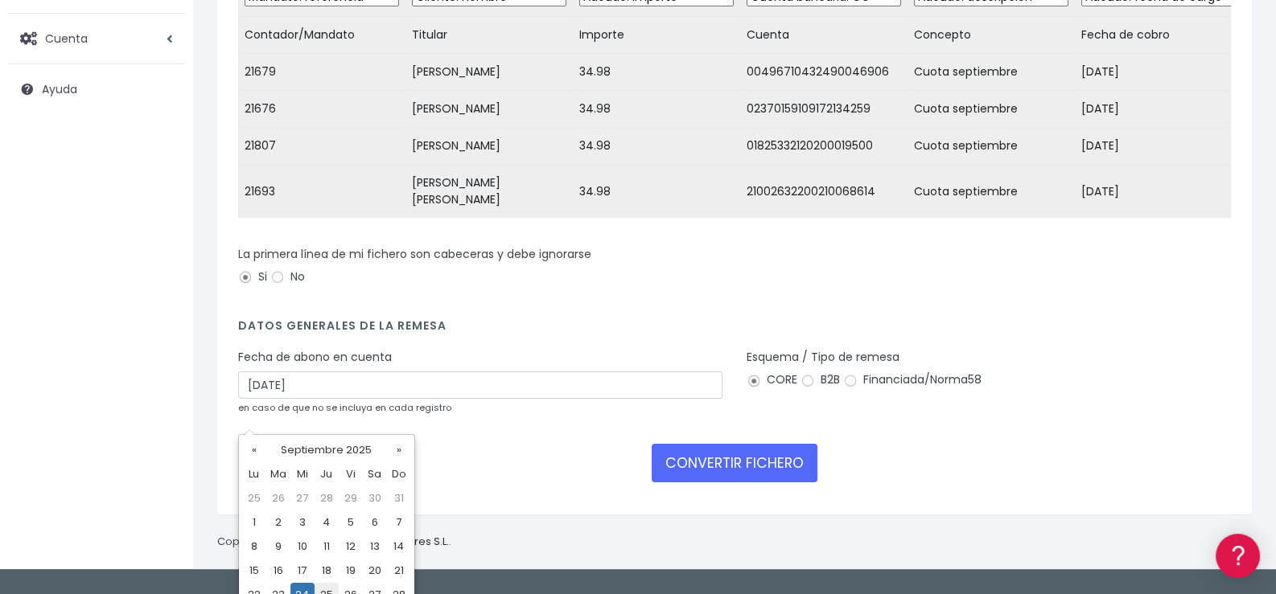
click at [330, 586] on td "25" at bounding box center [326, 595] width 24 height 24
type input "25/09/2025"
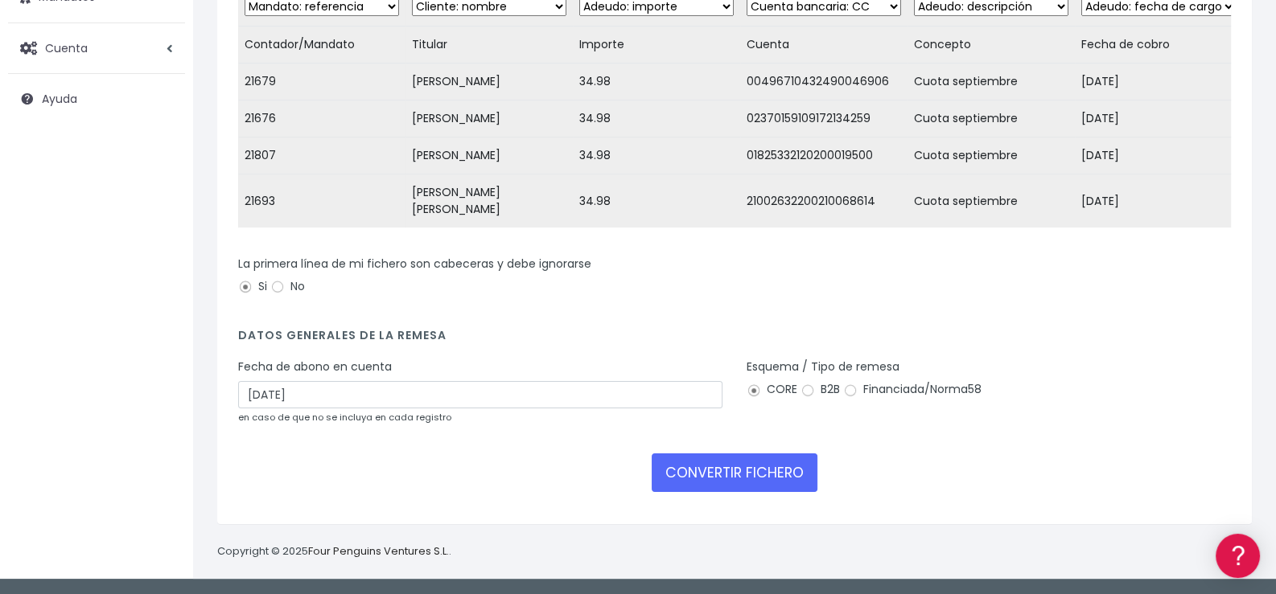
scroll to position [258, 0]
click at [746, 474] on button "CONVERTIR FICHERO" at bounding box center [735, 473] width 166 height 39
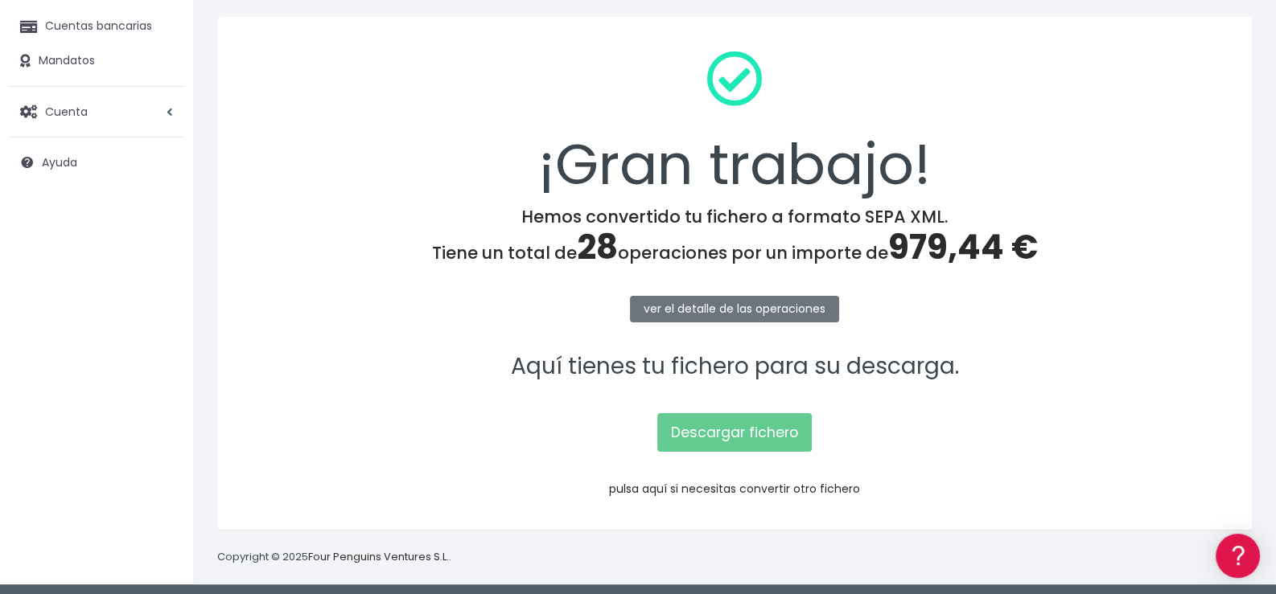
scroll to position [172, 0]
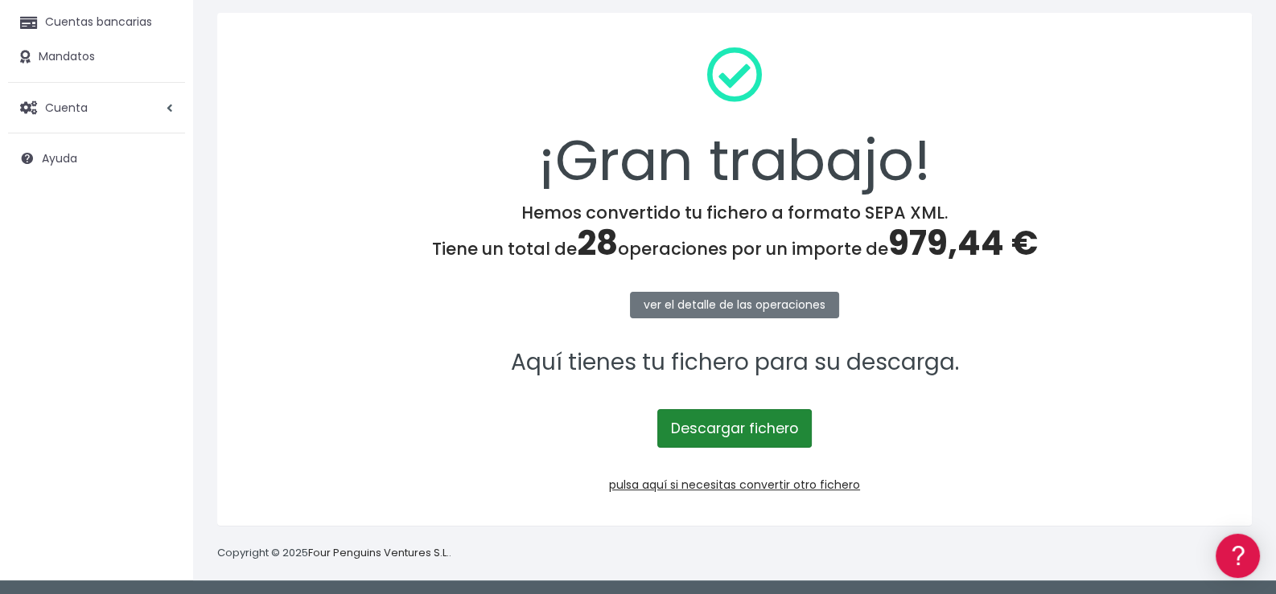
click at [769, 431] on link "Descargar fichero" at bounding box center [734, 428] width 154 height 39
